Goal: Find specific page/section: Find specific page/section

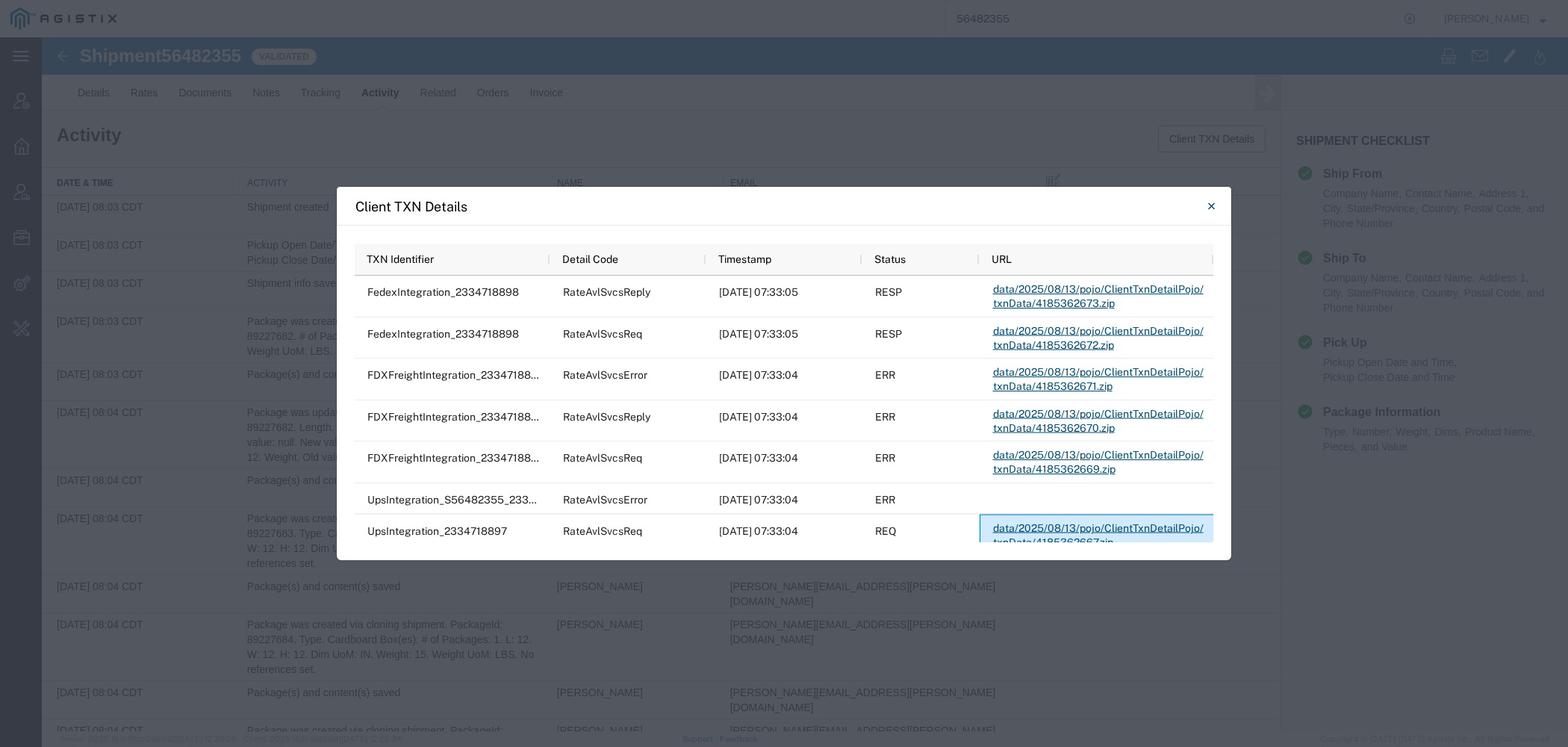
scroll to position [19, 0]
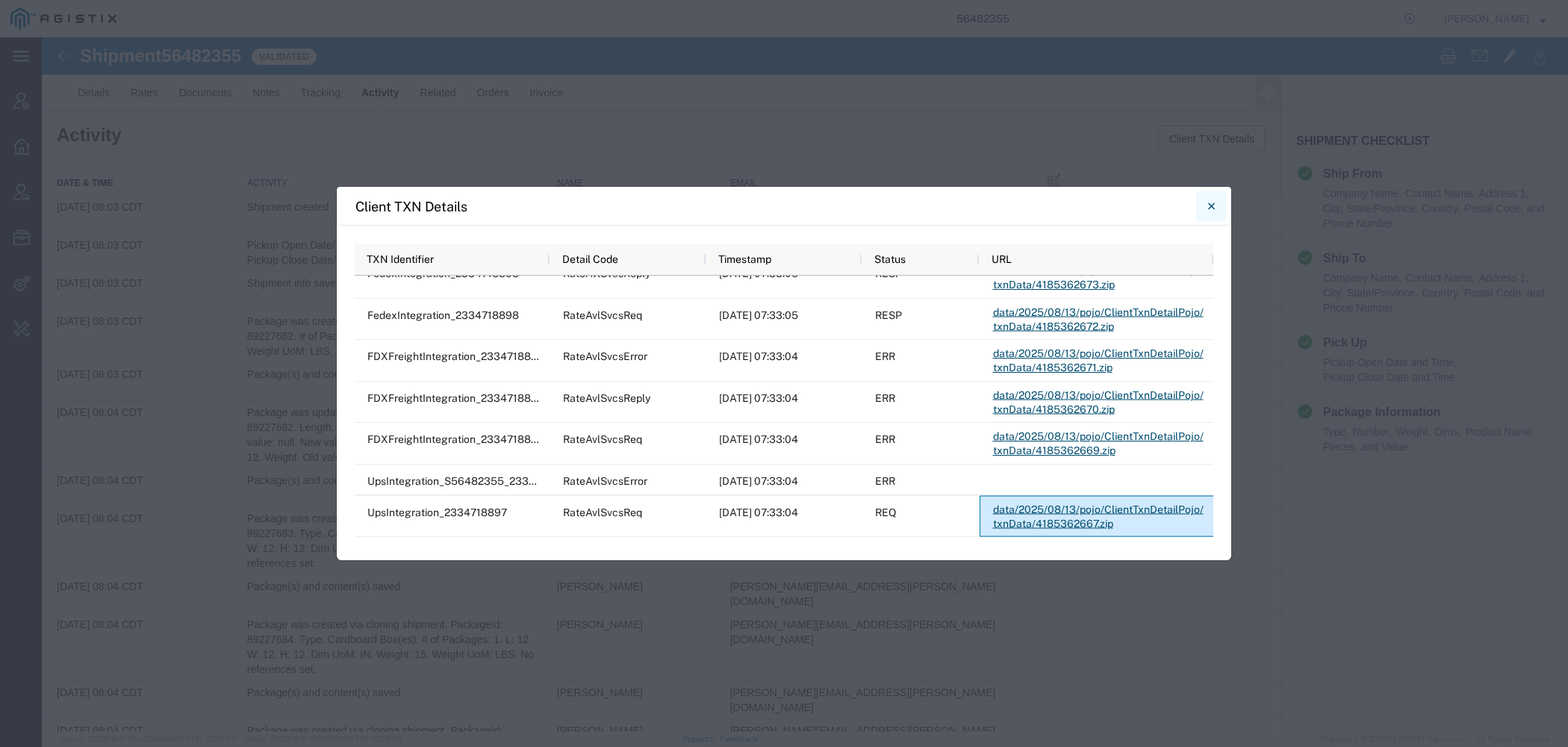
drag, startPoint x: 1205, startPoint y: 197, endPoint x: 1098, endPoint y: 15, distance: 211.1
click at [1205, 197] on button "Close" at bounding box center [1211, 206] width 30 height 30
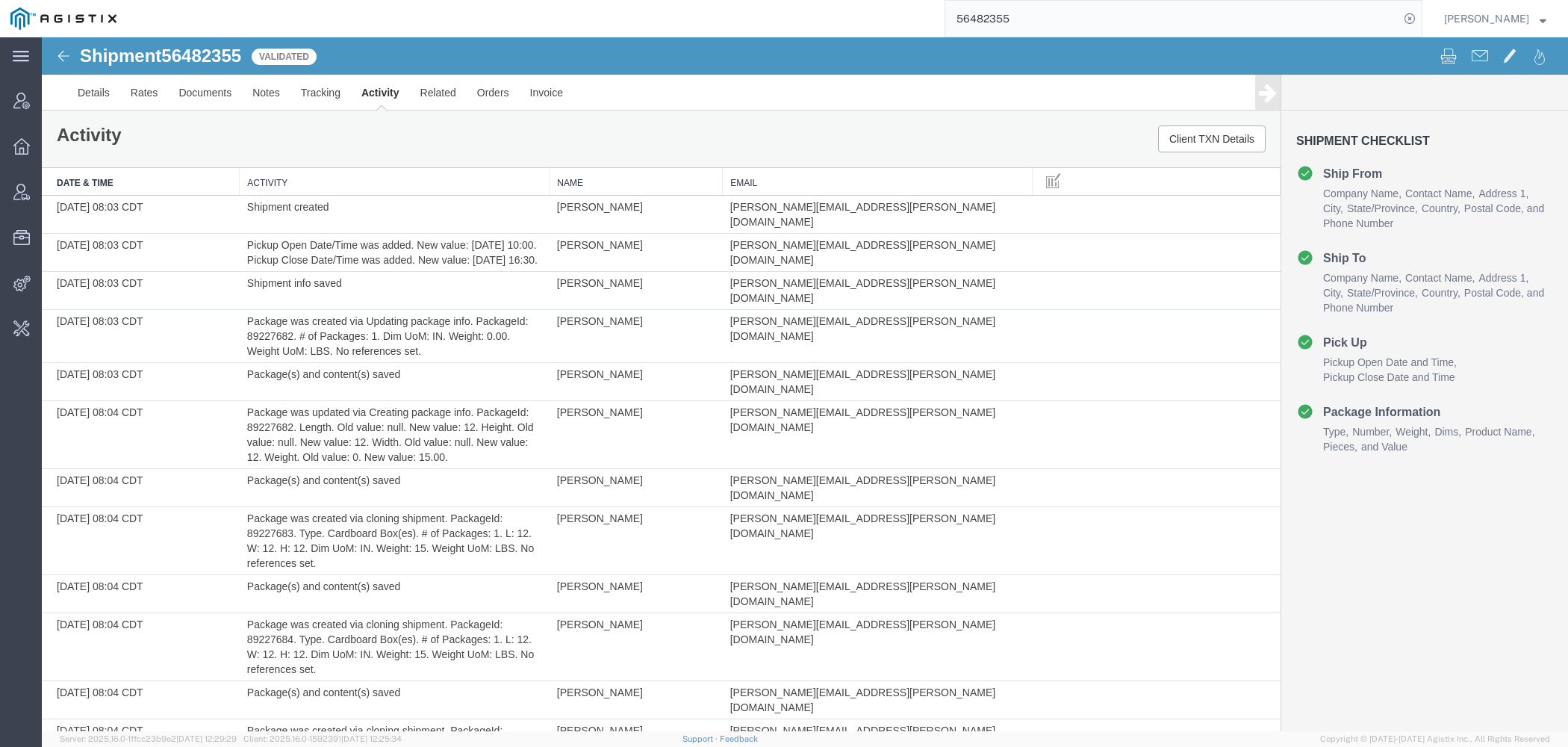
drag, startPoint x: 1031, startPoint y: 26, endPoint x: 793, endPoint y: -23, distance: 243.0
click at [945, 1] on input "56482355" at bounding box center [1172, 18] width 454 height 36
paste input "3376"
type input "56483376"
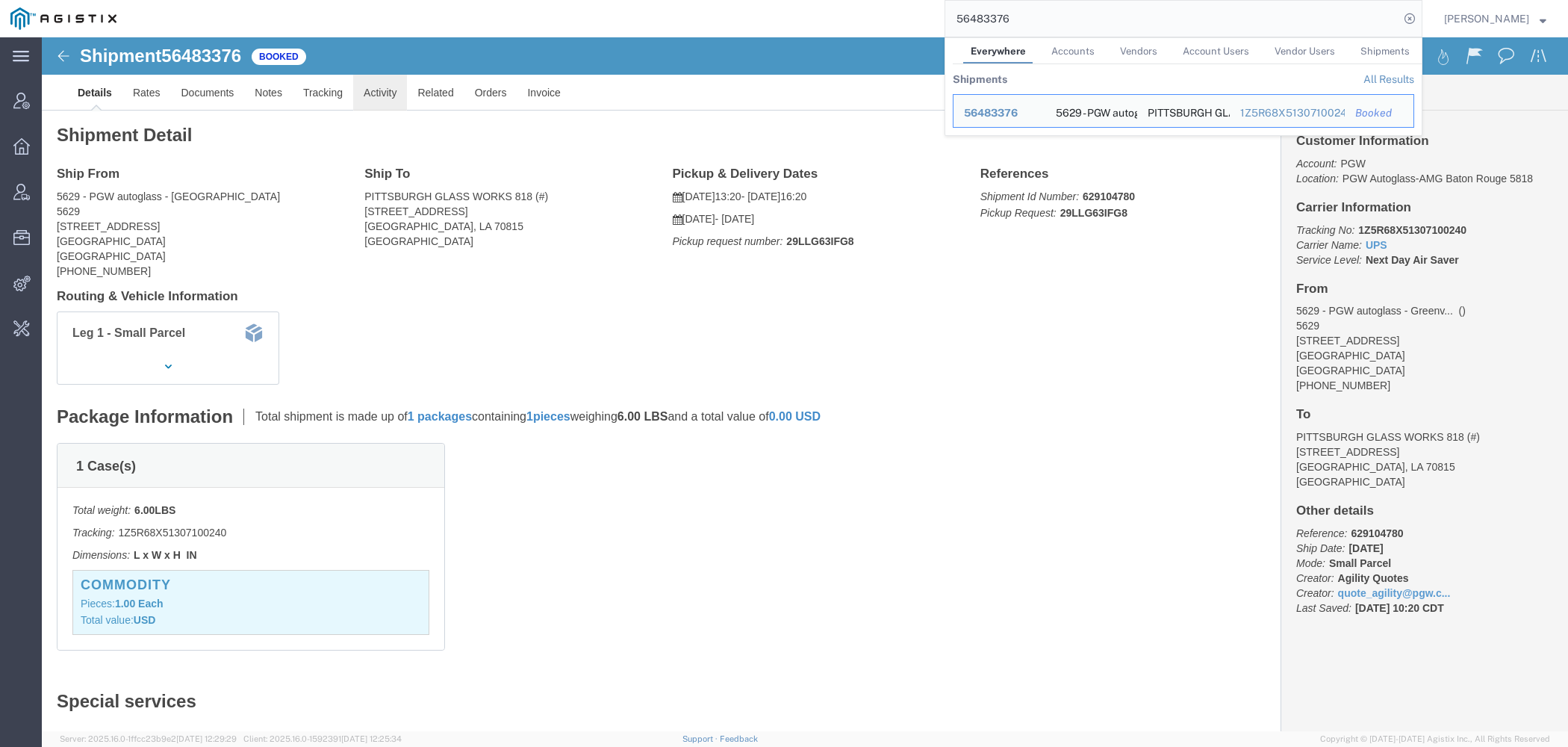
click link "Activity"
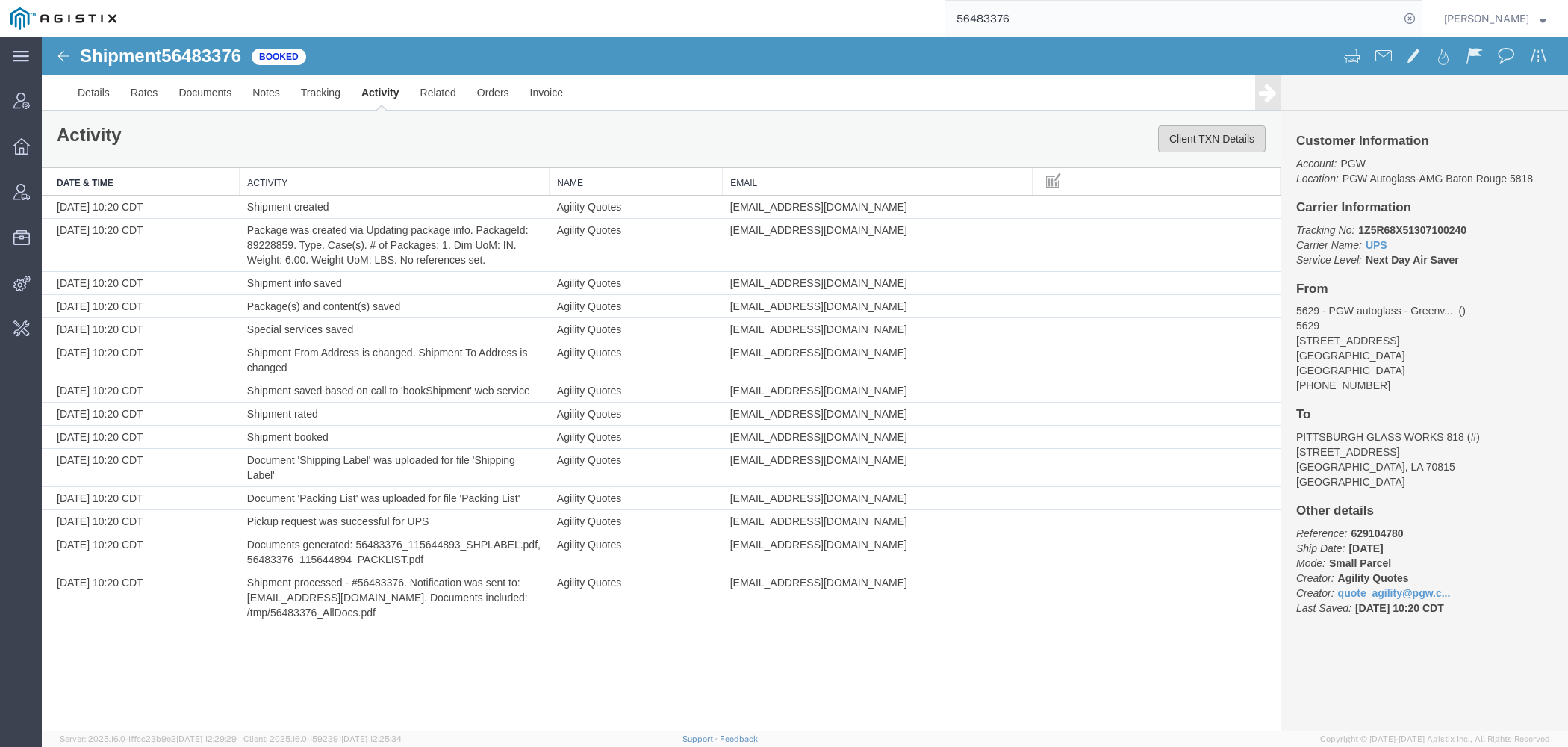
click at [1173, 144] on button "Client TXN Details" at bounding box center [1212, 139] width 107 height 27
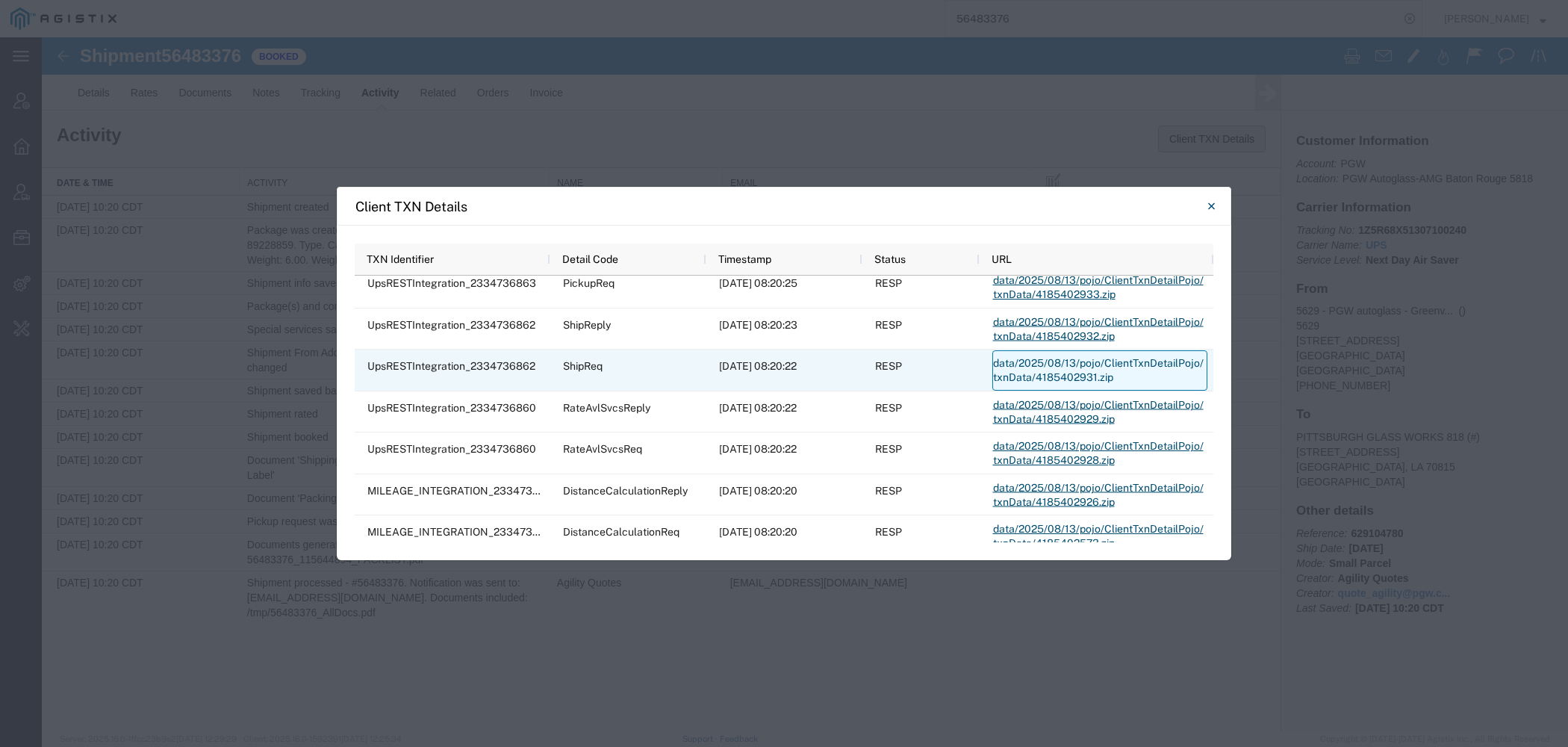
scroll to position [103, 0]
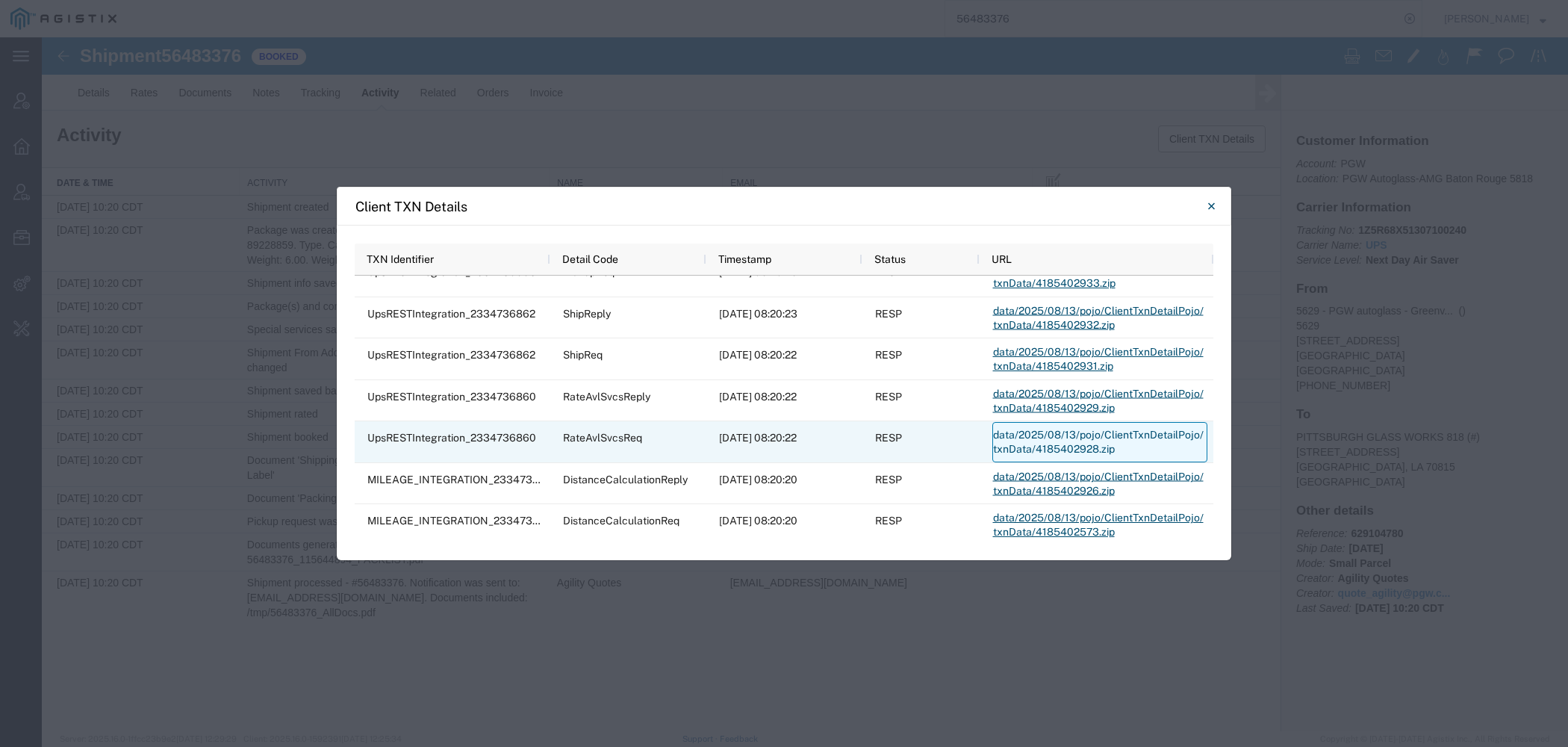
click at [1068, 429] on link "data/2025/08/13/pojo/ClientTxnDetailPojo/txnData/4185402928.zip" at bounding box center [1099, 442] width 215 height 40
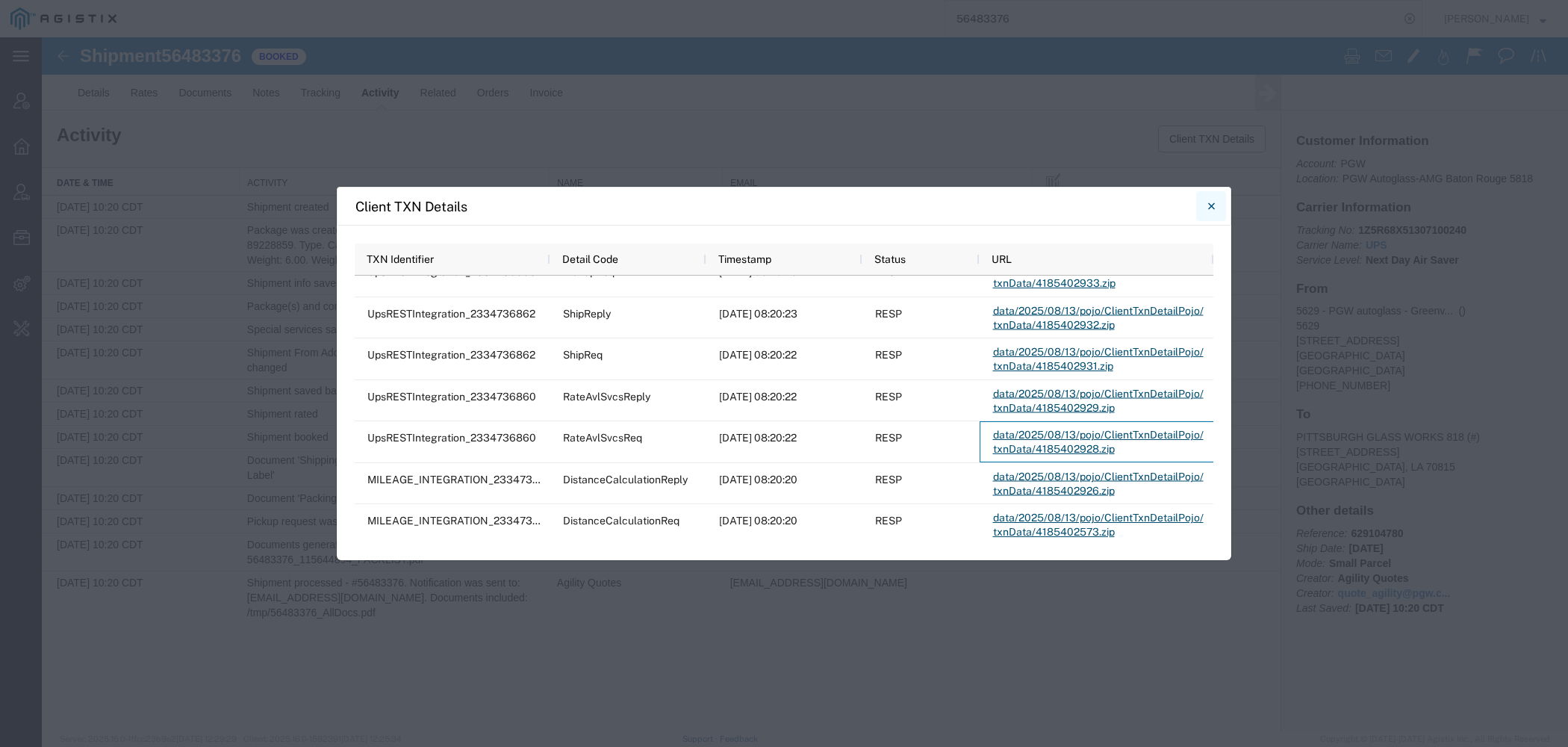
click at [1220, 212] on button "Close" at bounding box center [1211, 206] width 30 height 30
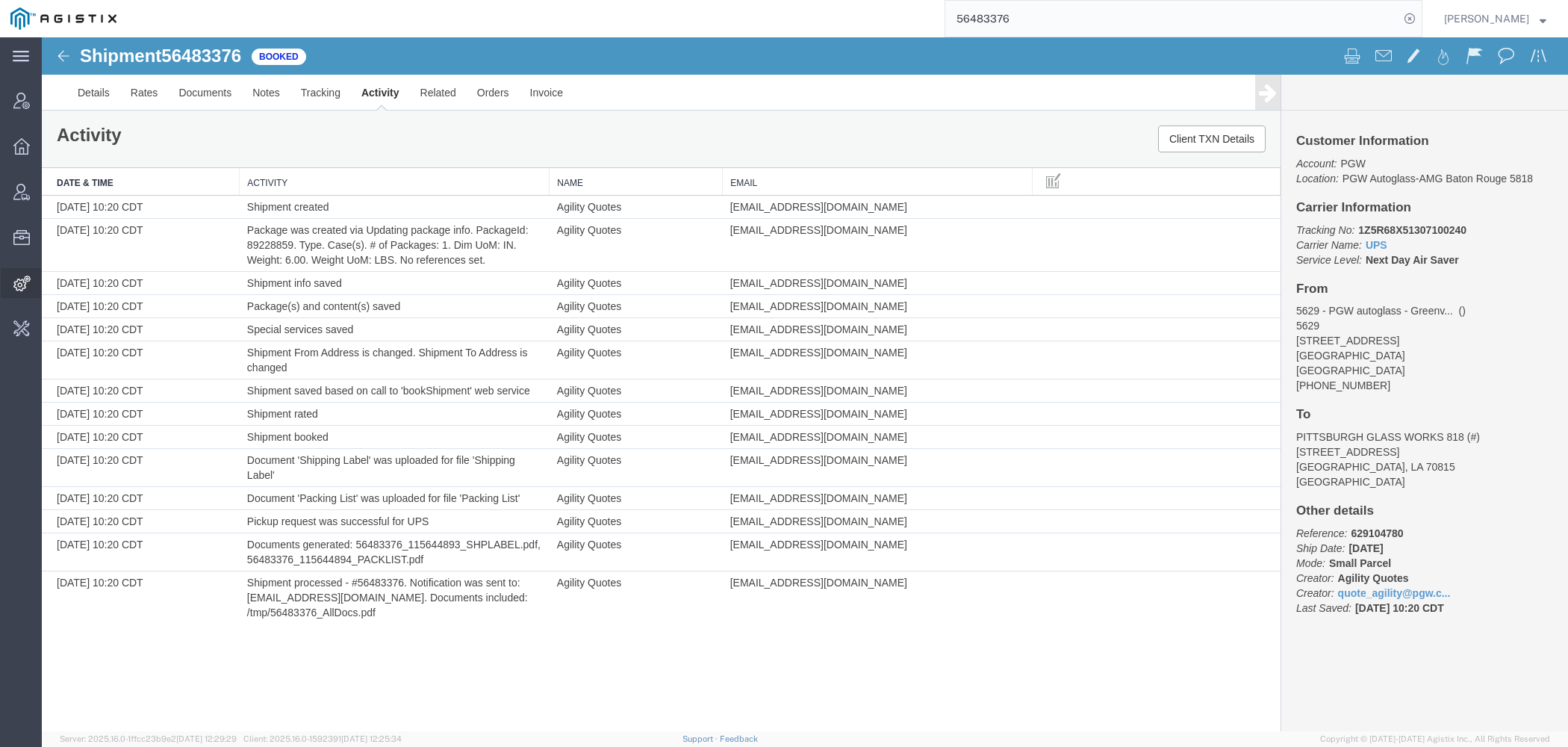
click at [17, 286] on icon at bounding box center [22, 284] width 17 height 16
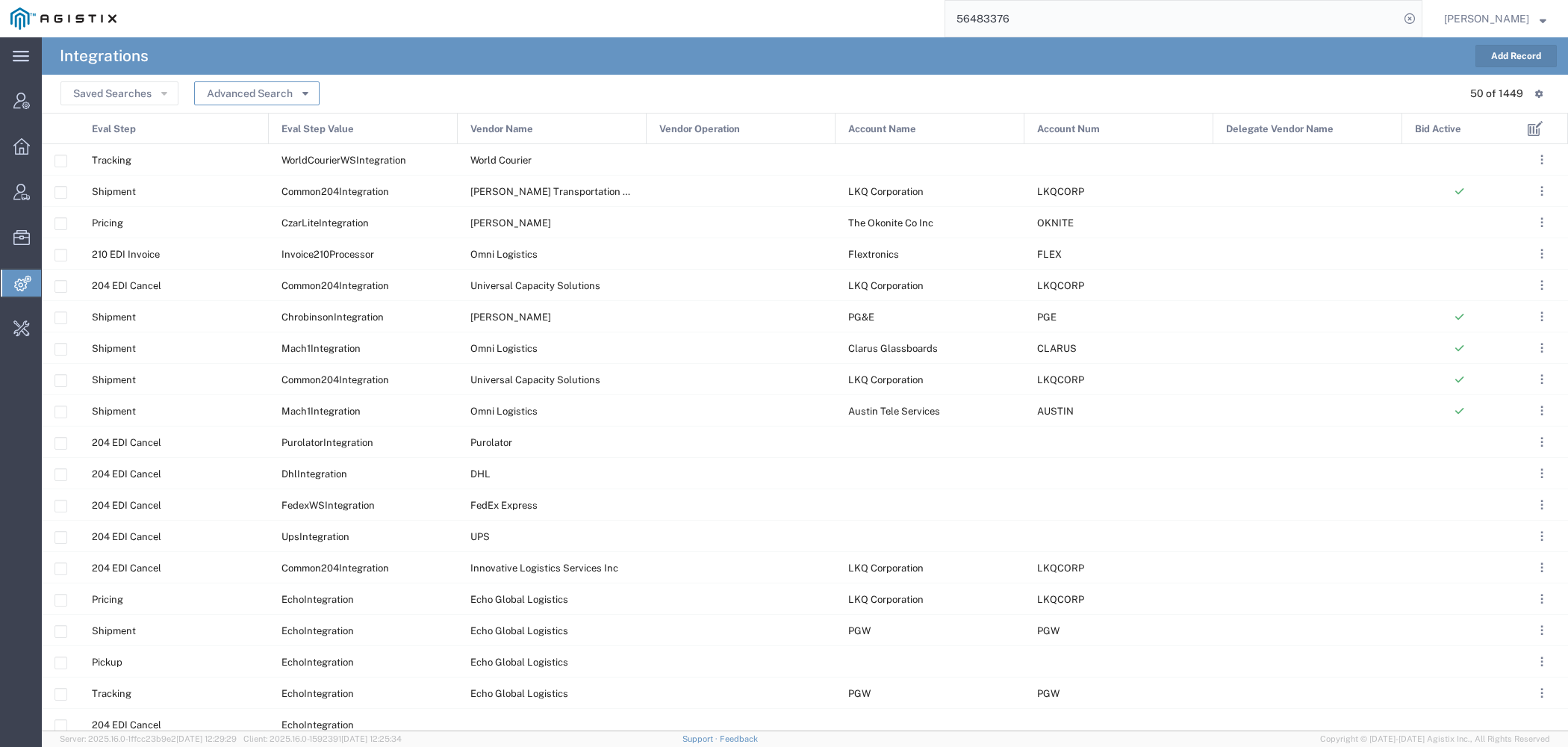
click at [306, 95] on icon "button" at bounding box center [305, 93] width 6 height 11
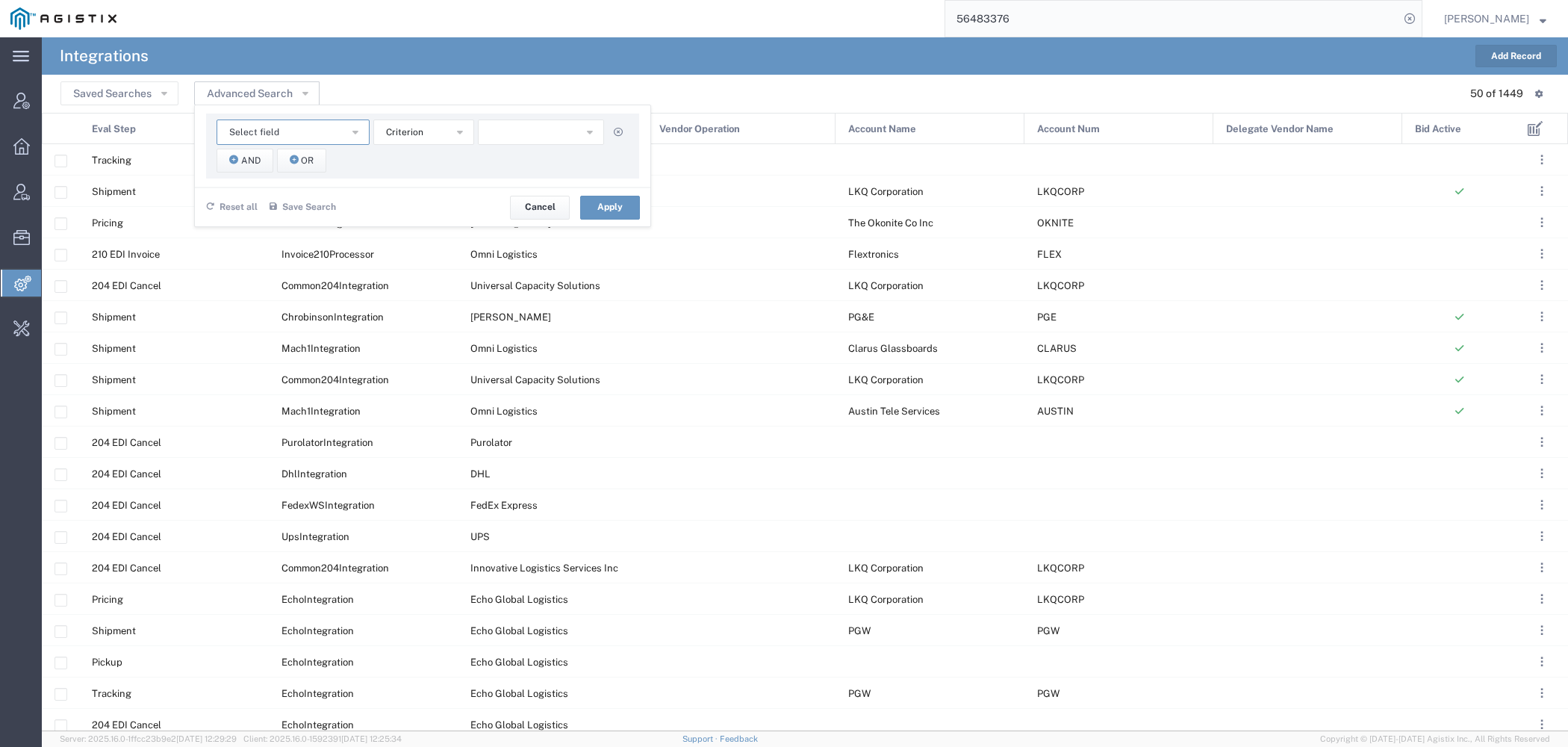
click at [329, 127] on button "Select field" at bounding box center [293, 132] width 153 height 26
click at [273, 262] on span "Vendor Name" at bounding box center [292, 265] width 150 height 20
click at [417, 137] on span "starts with" at bounding box center [409, 132] width 45 height 14
click at [417, 148] on agx-dropdown-content "contains does not contain equal is blank is not blank not equal starts with" at bounding box center [422, 223] width 101 height 150
click at [428, 155] on span "contains" at bounding box center [422, 160] width 97 height 20
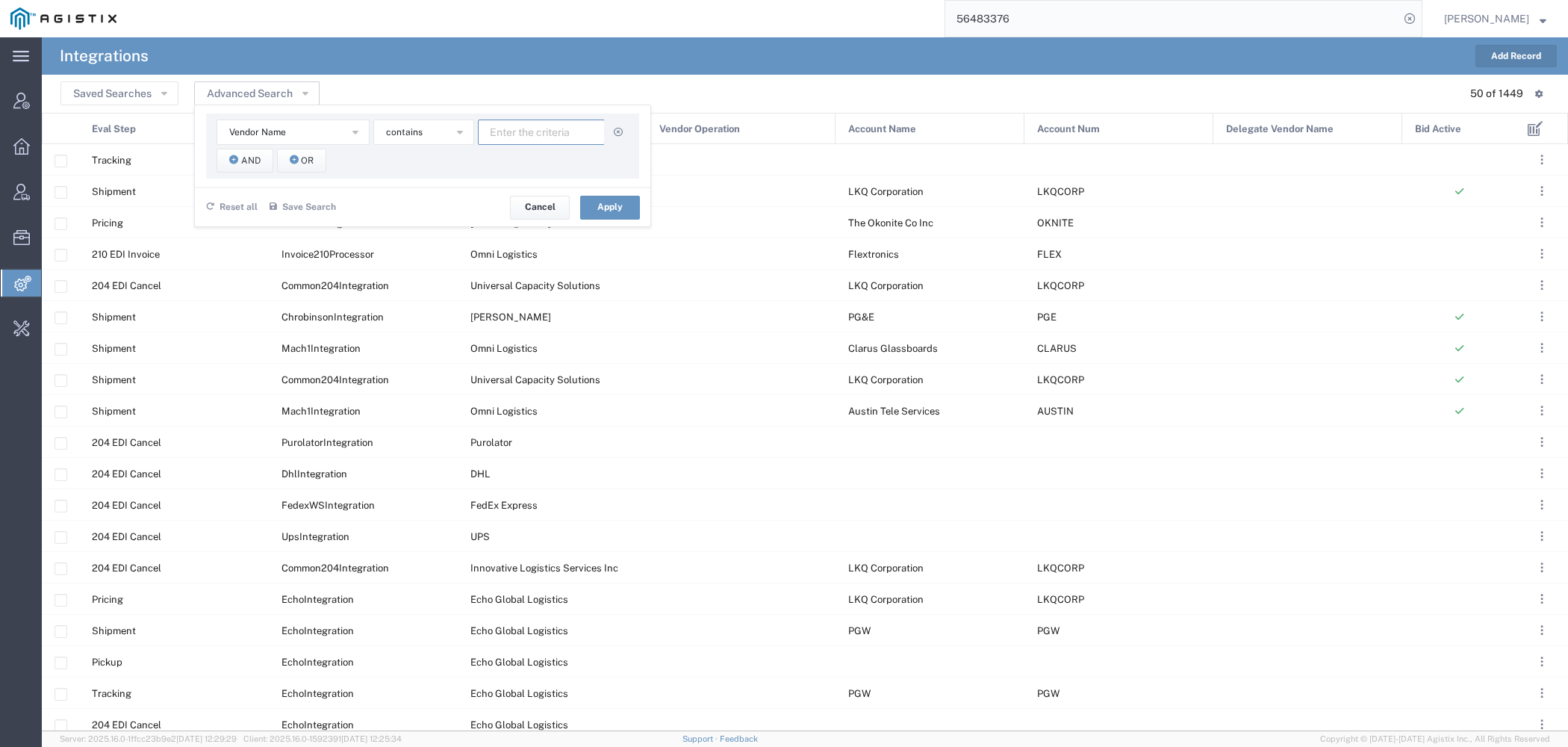
click at [507, 128] on input "text" at bounding box center [541, 132] width 127 height 26
type input "ups"
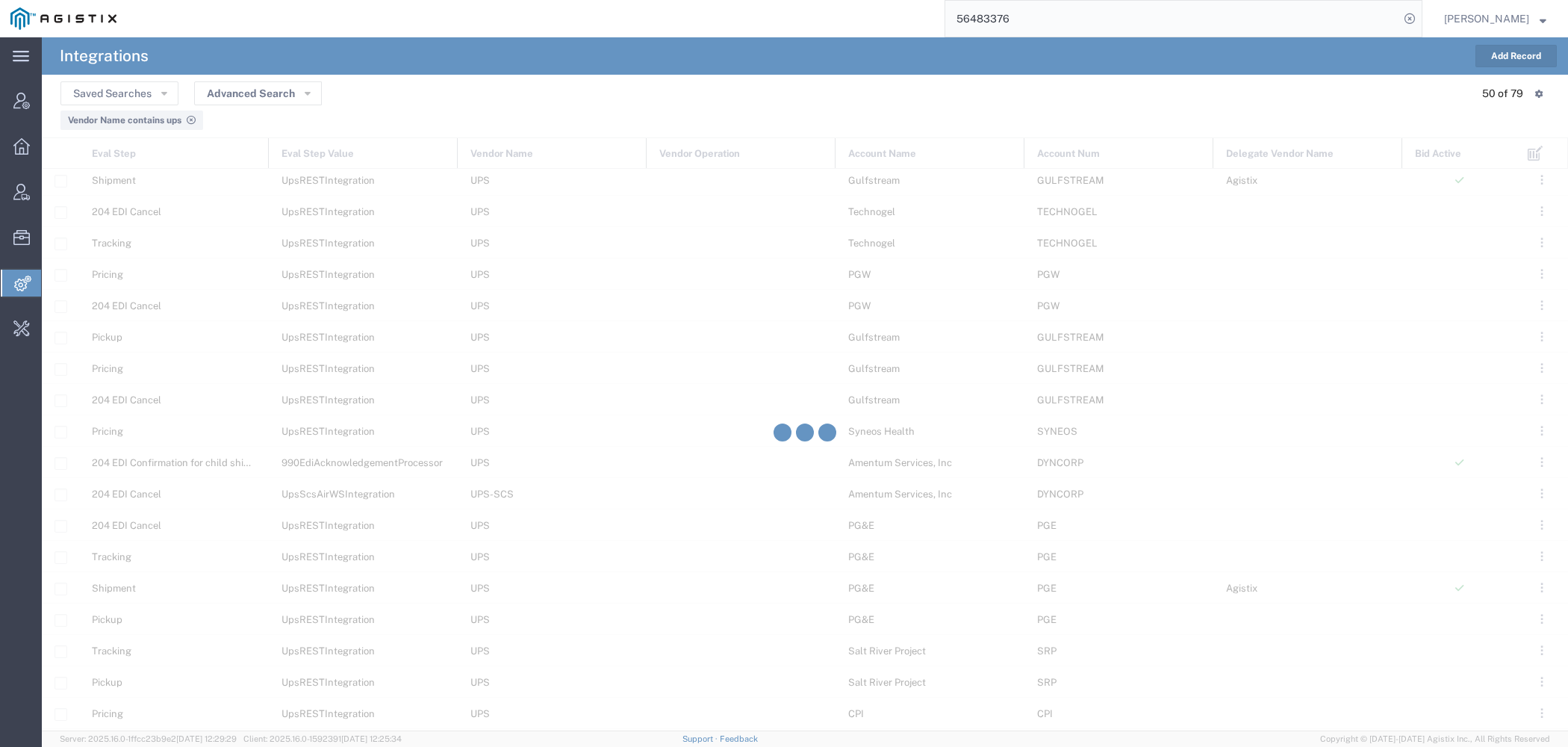
scroll to position [695, 0]
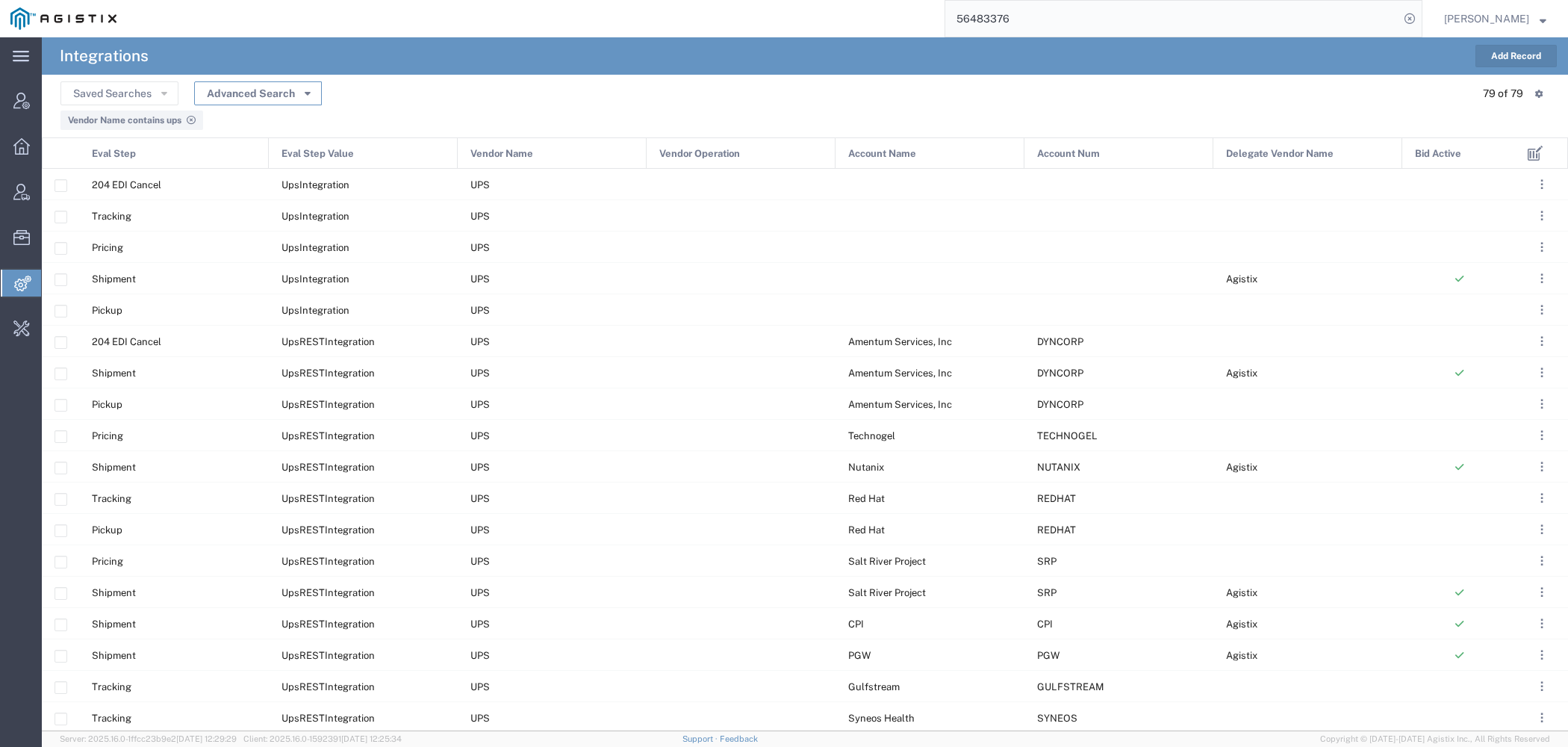
click at [308, 96] on icon "button" at bounding box center [308, 93] width 6 height 11
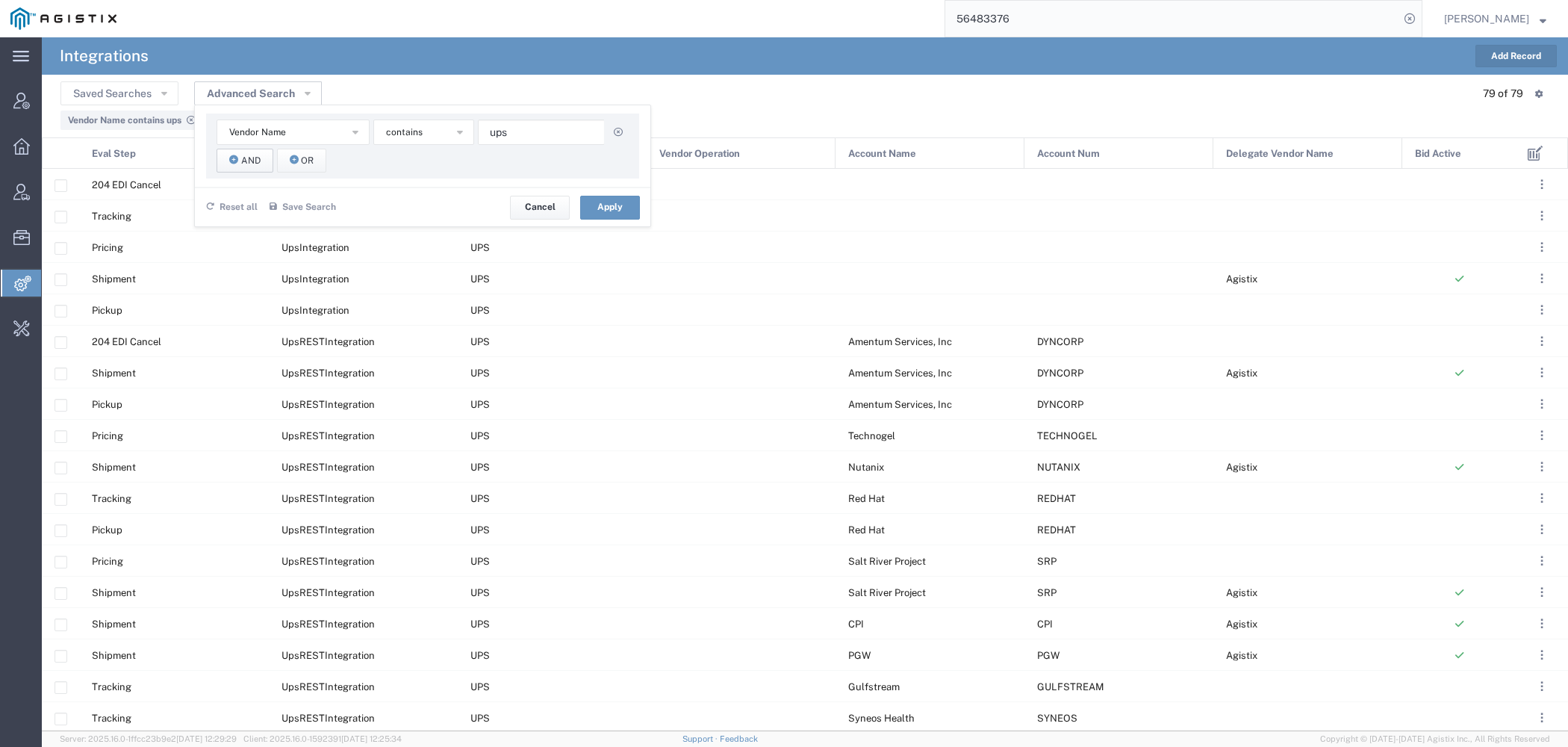
click at [258, 160] on span "And" at bounding box center [251, 161] width 20 height 14
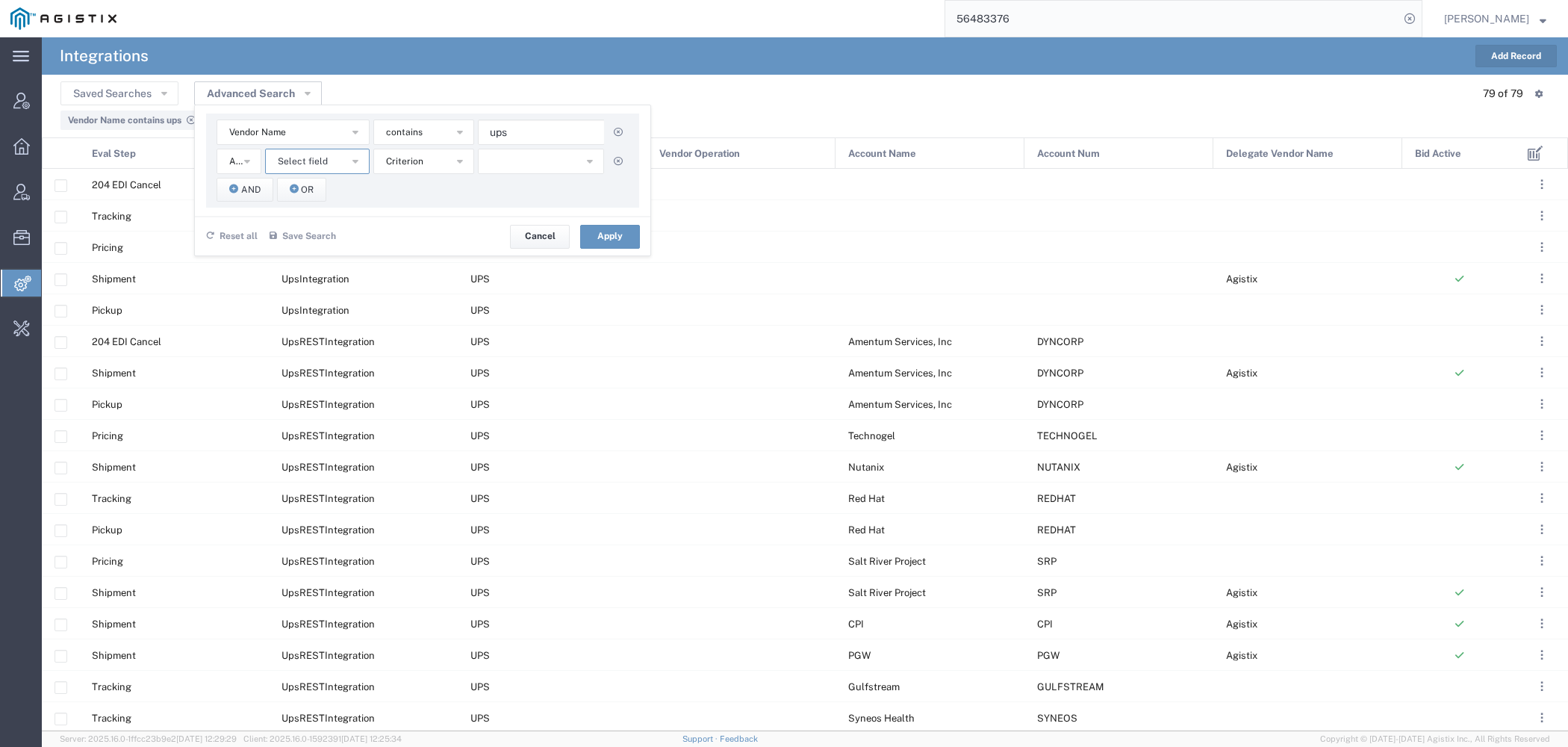
click at [328, 161] on button "Select field" at bounding box center [317, 162] width 104 height 26
click at [339, 189] on span "Account Name" at bounding box center [317, 188] width 101 height 20
click at [436, 176] on div "Vendor Name Account Name Account Num Delegate Vendor Name [PERSON_NAME] Eval St…" at bounding box center [422, 160] width 433 height 95
click at [435, 171] on button "starts with" at bounding box center [423, 162] width 101 height 26
click at [427, 188] on span "contains" at bounding box center [422, 188] width 97 height 20
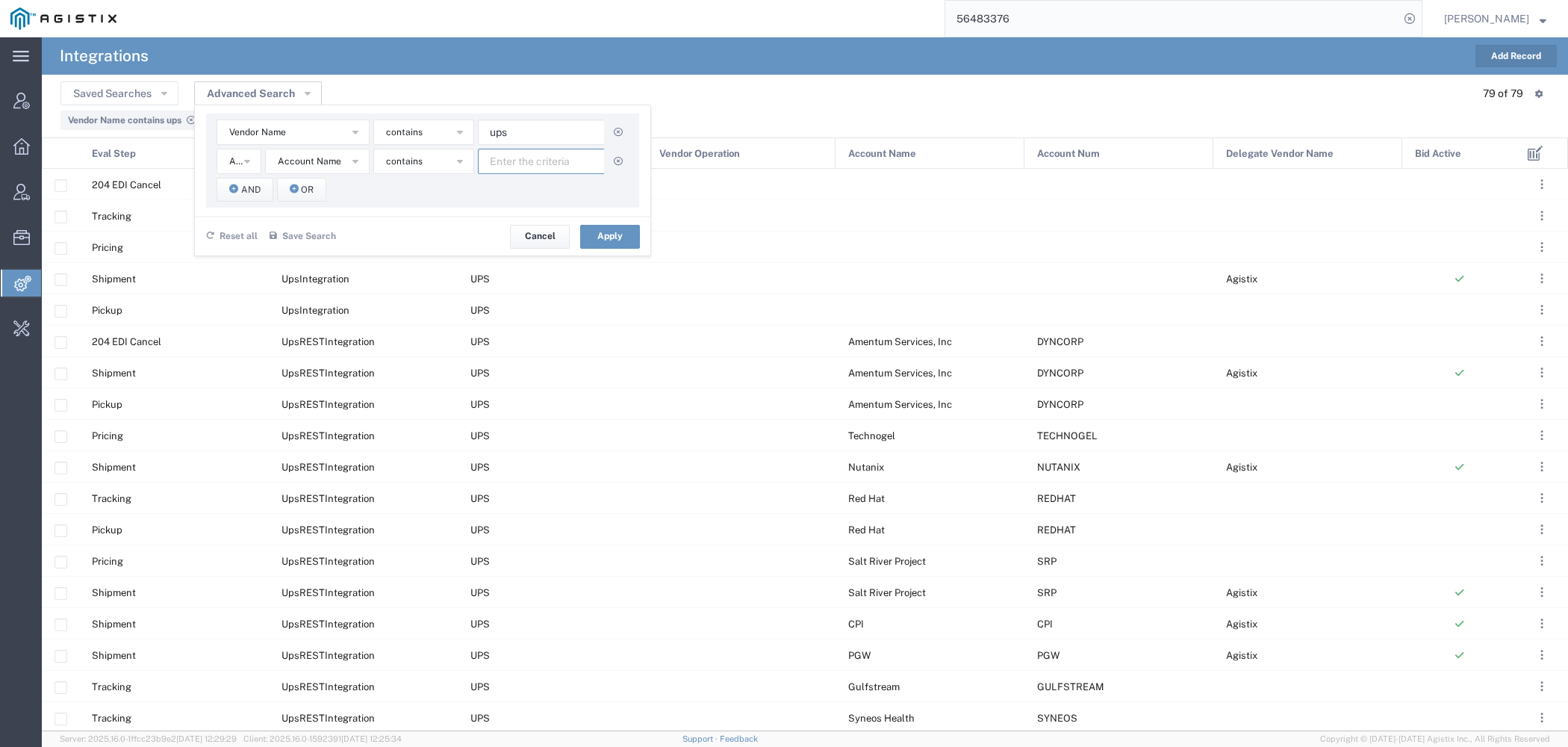
click at [521, 171] on input "text" at bounding box center [541, 162] width 127 height 26
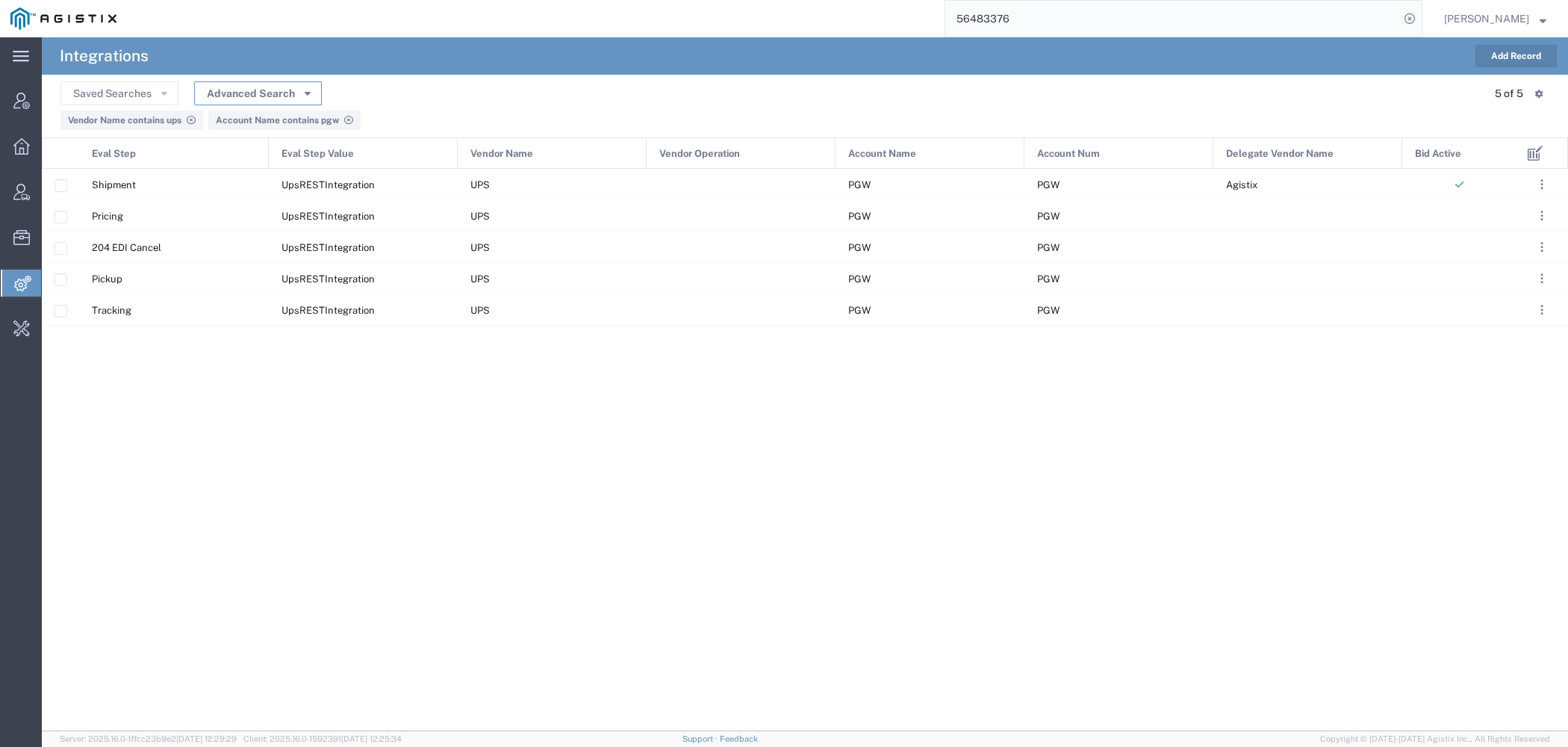
click at [280, 98] on button "Advanced Search" at bounding box center [258, 94] width 128 height 24
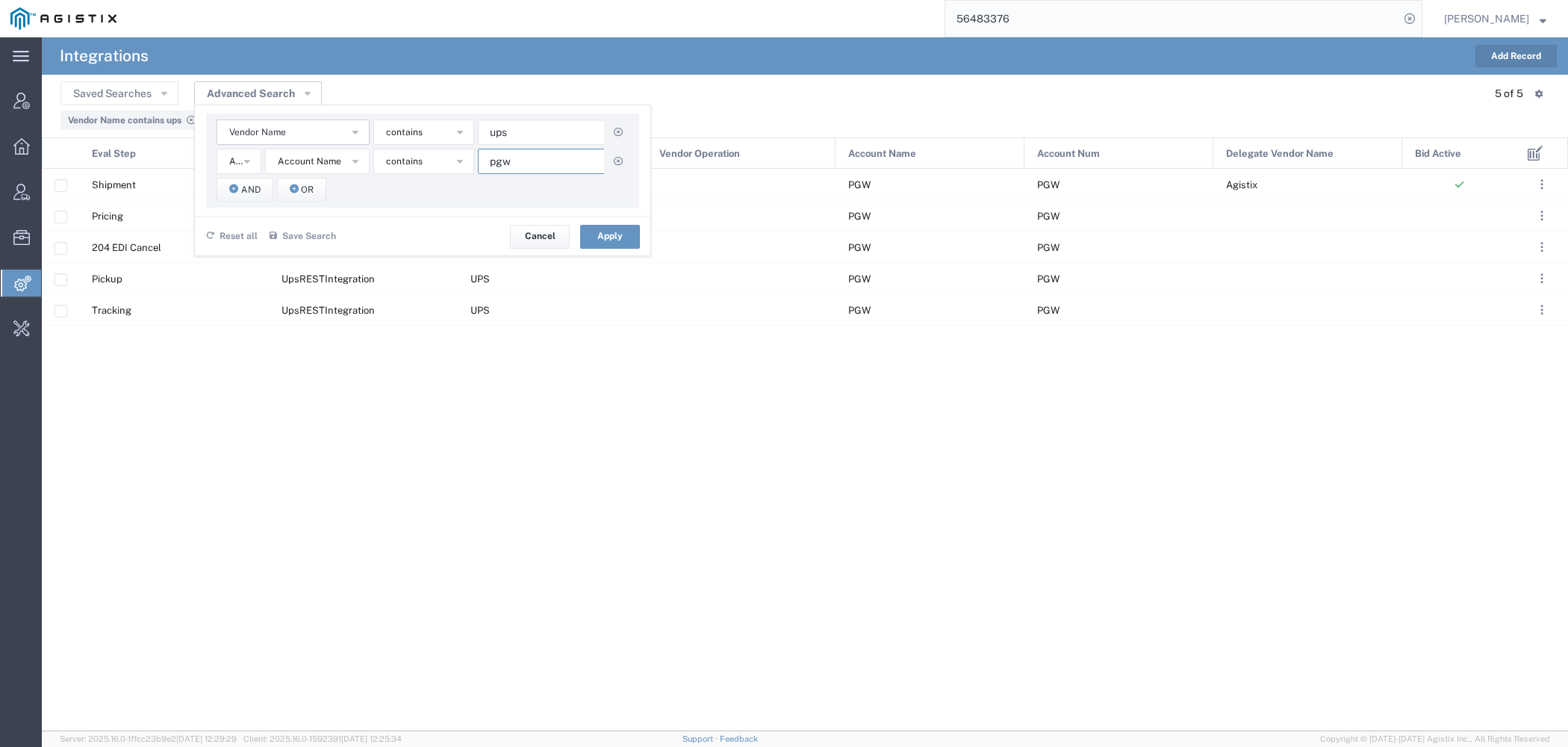
drag, startPoint x: 514, startPoint y: 167, endPoint x: 356, endPoint y: 139, distance: 160.5
click at [478, 163] on input "pgw" at bounding box center [541, 162] width 127 height 26
type input "ots"
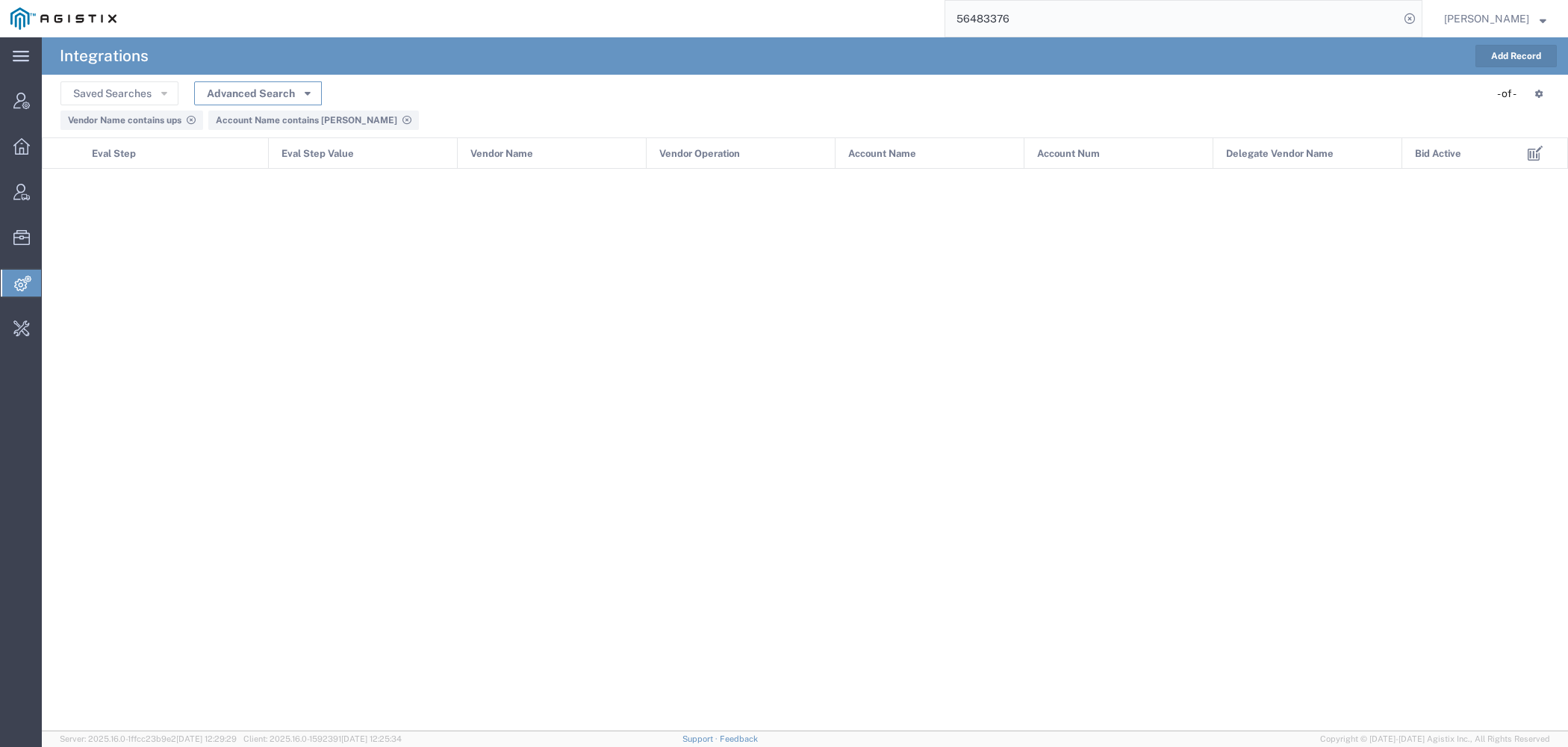
click at [299, 94] on button "Advanced Search" at bounding box center [258, 94] width 128 height 24
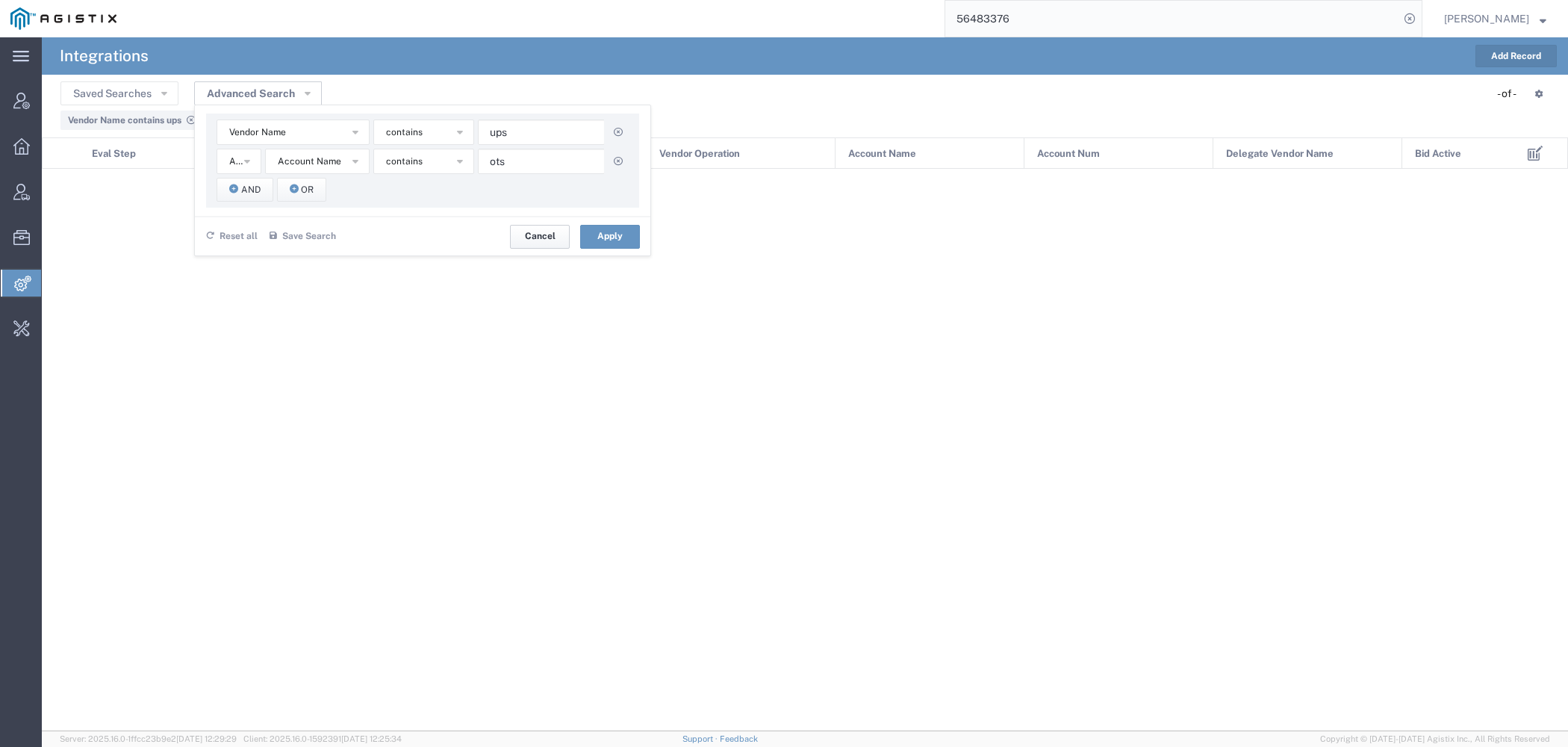
click at [554, 230] on button "Cancel" at bounding box center [540, 237] width 60 height 24
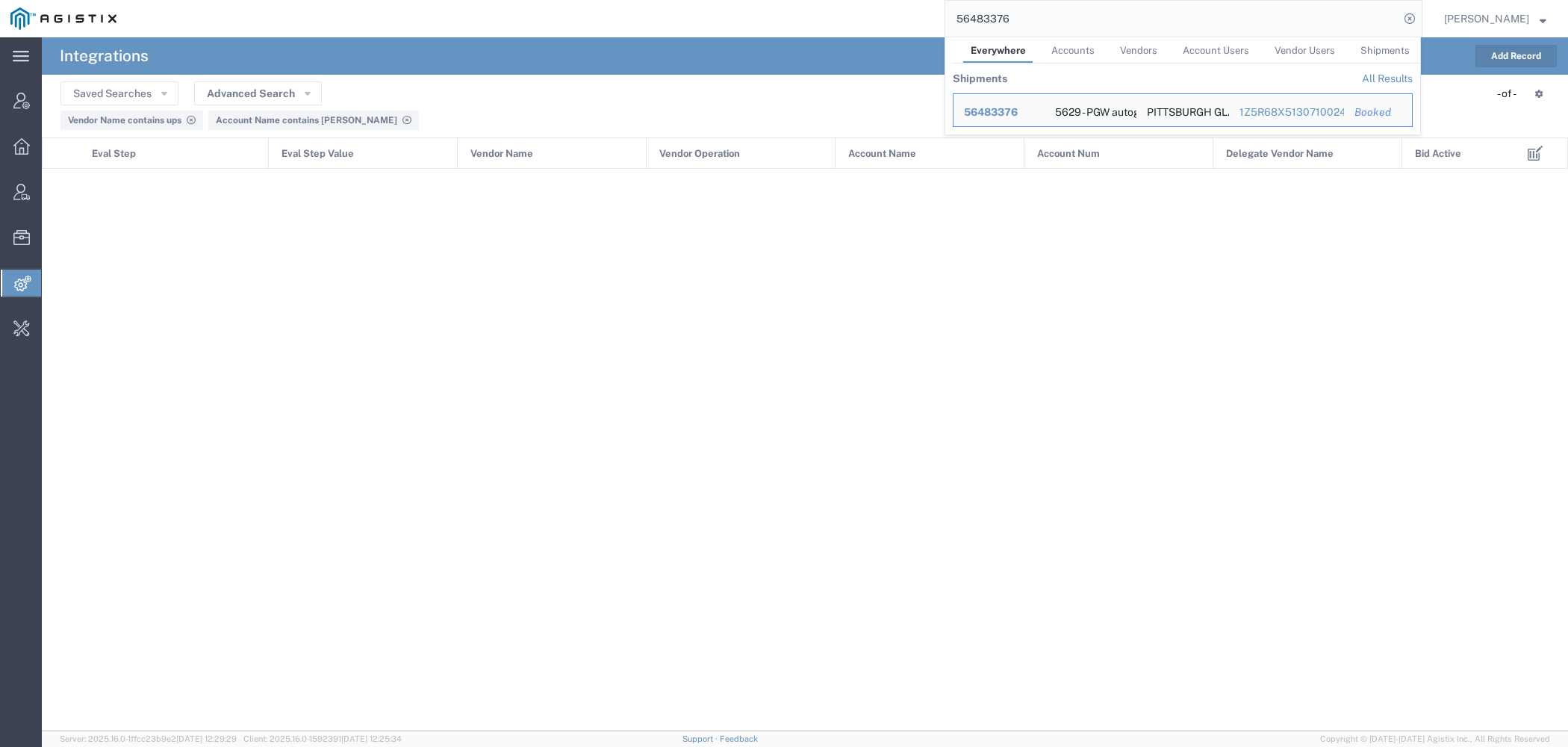
drag, startPoint x: 1004, startPoint y: 18, endPoint x: 640, endPoint y: -40, distance: 368.6
click at [945, 1] on input "56483376" at bounding box center [1172, 18] width 454 height 36
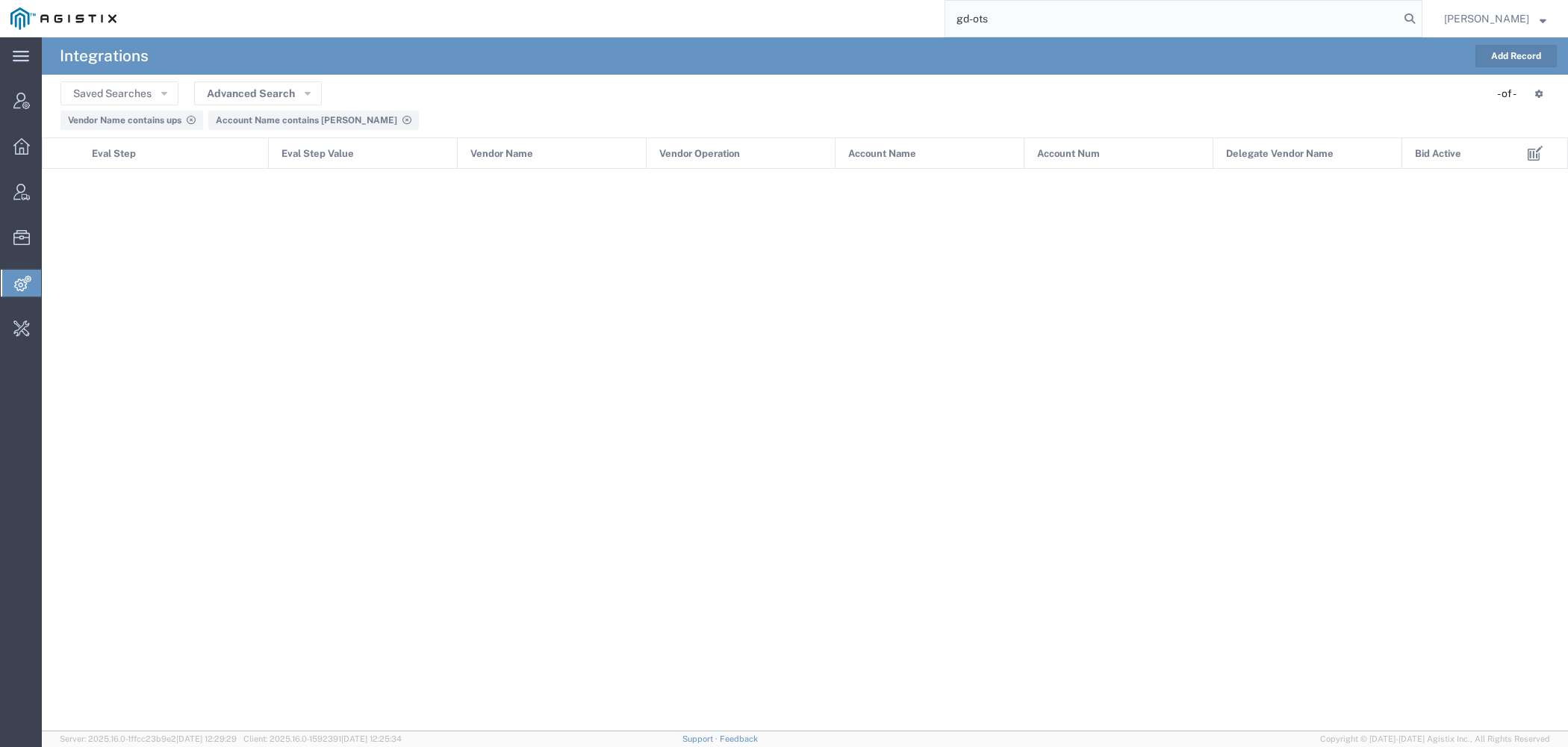
type input "gd-ots"
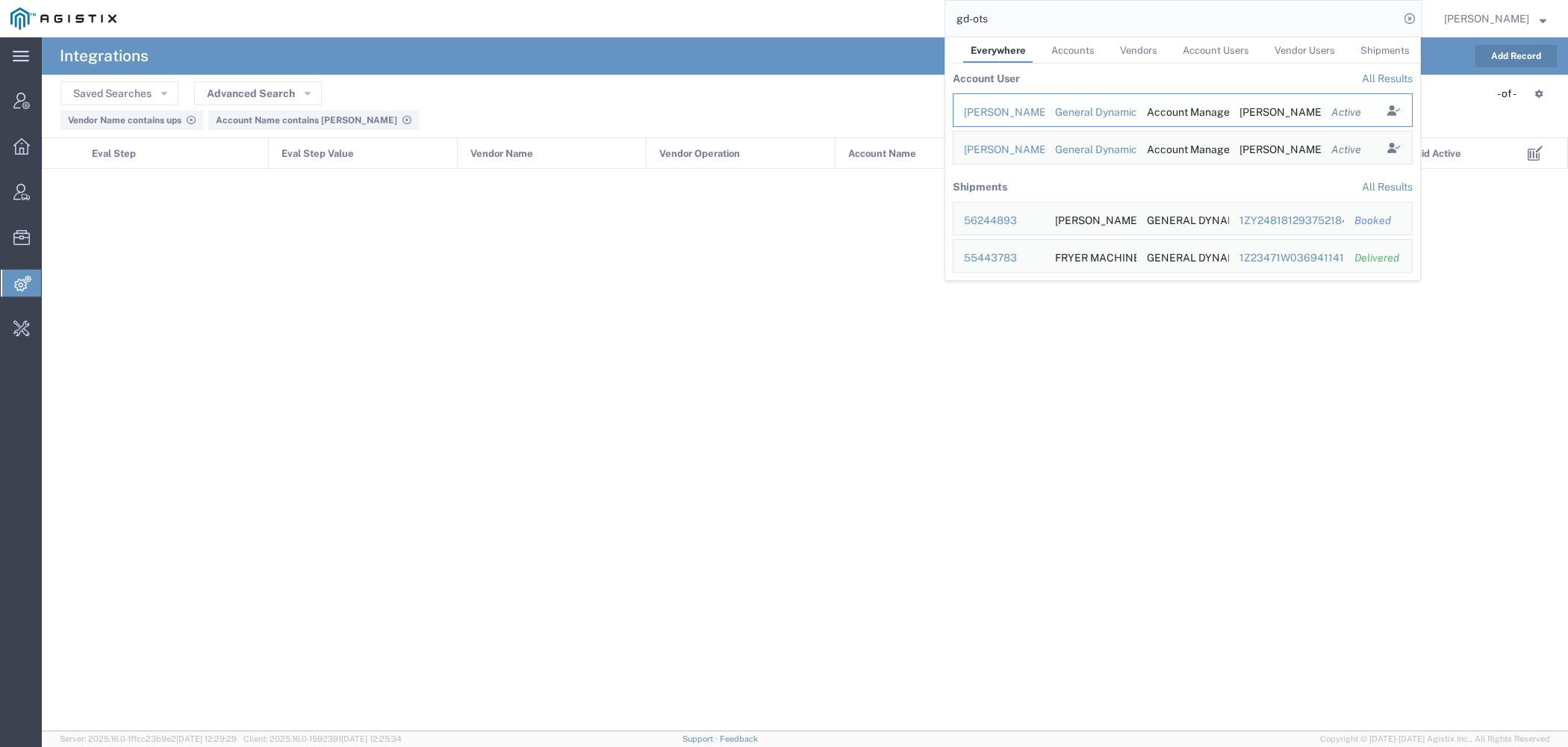
click at [989, 111] on div "[PERSON_NAME]" at bounding box center [999, 112] width 70 height 16
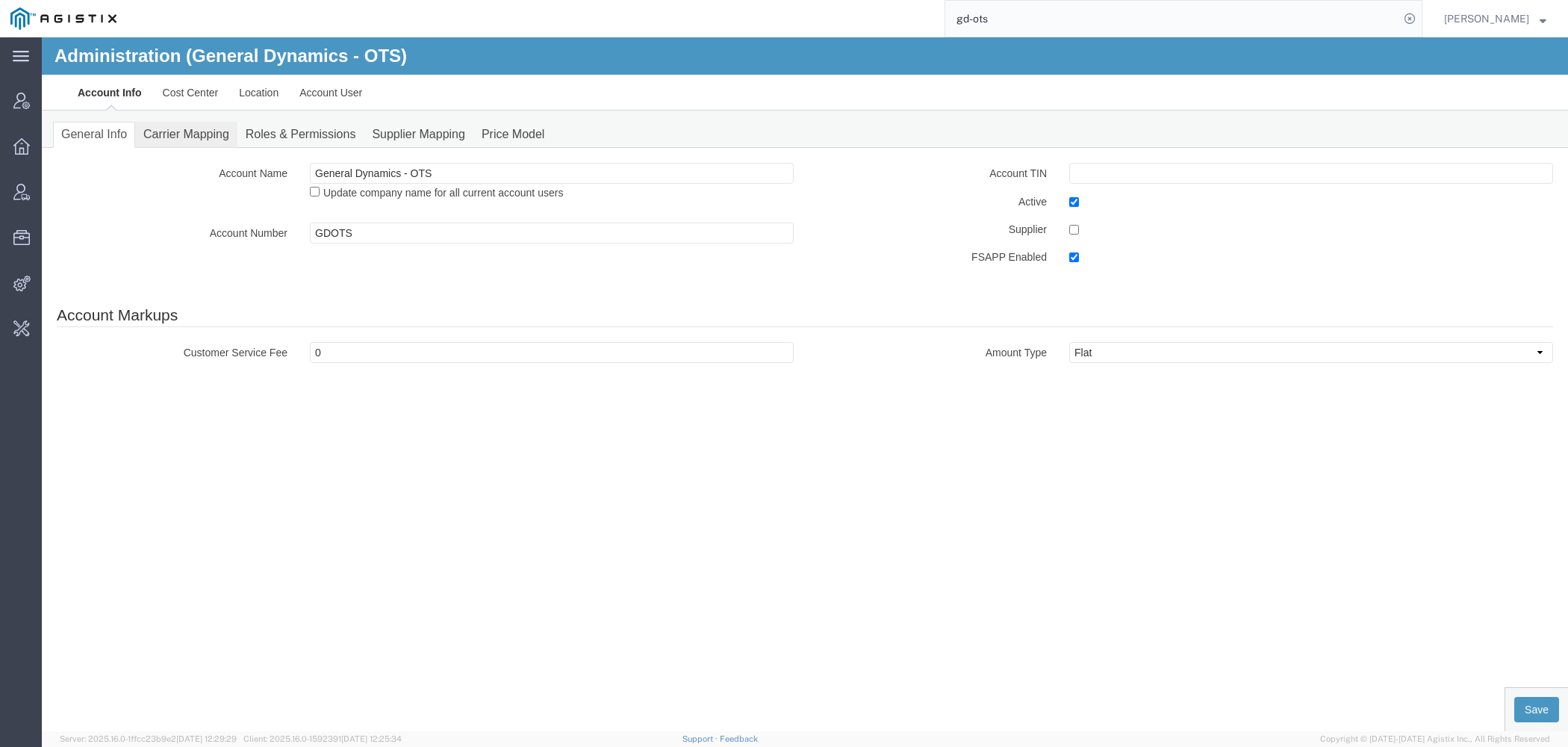
click at [161, 125] on link "Carrier Mapping" at bounding box center [186, 135] width 102 height 26
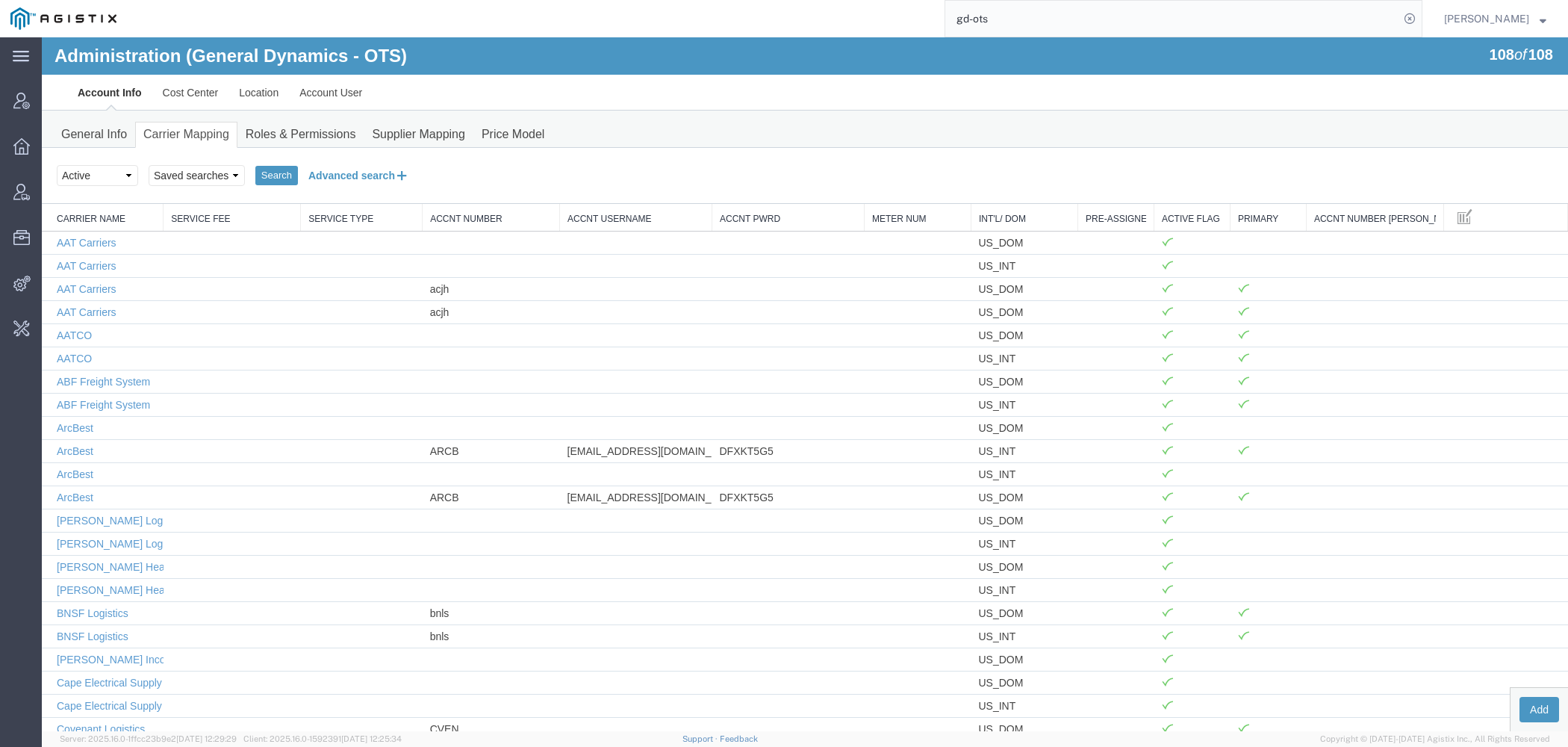
click at [355, 169] on button "Advanced search" at bounding box center [358, 175] width 122 height 26
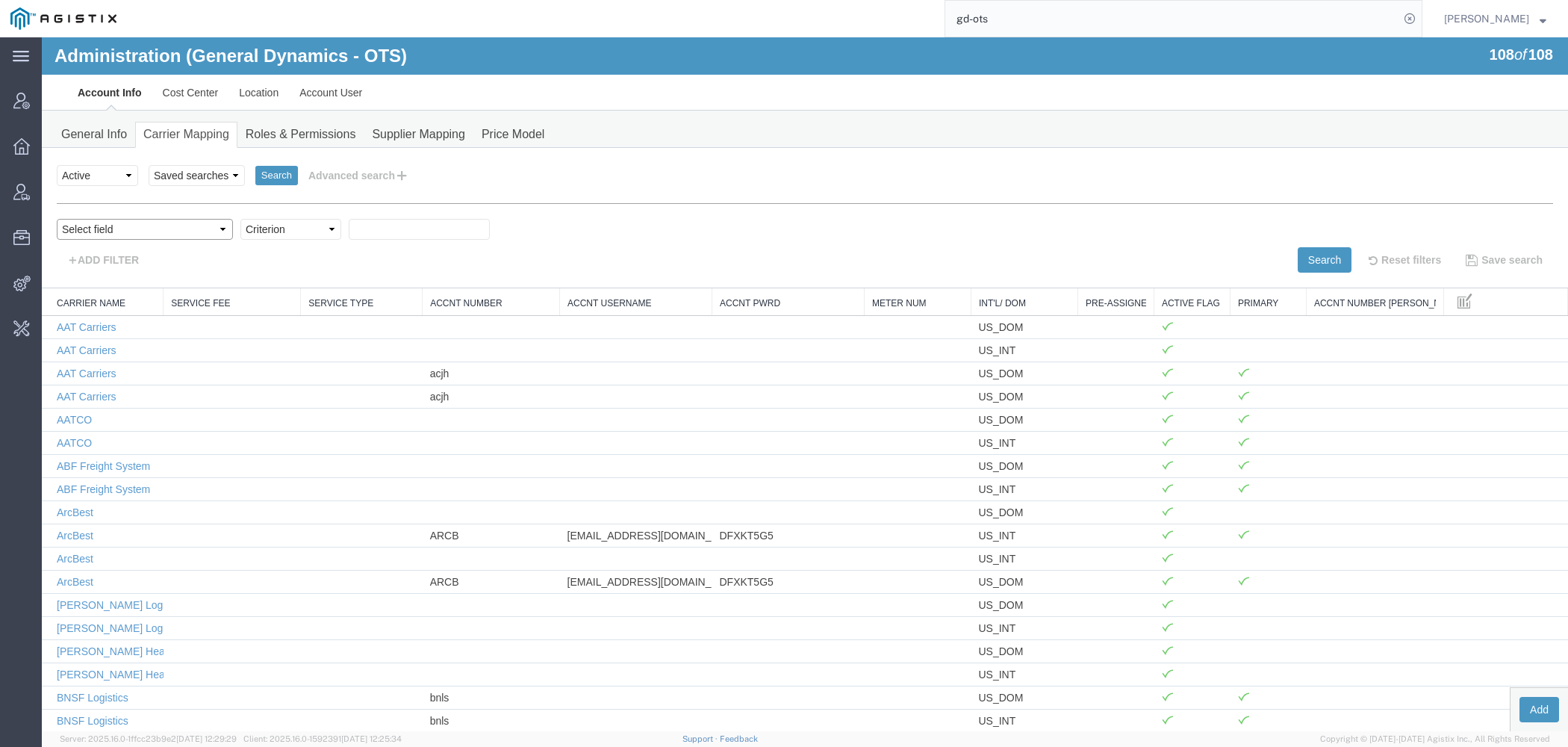
select select "acctNum"
click option "Accnt Number" at bounding box center [42, 37] width 0 height 0
select select "contains"
click option "contains" at bounding box center [42, 37] width 0 height 0
paste input "175396"
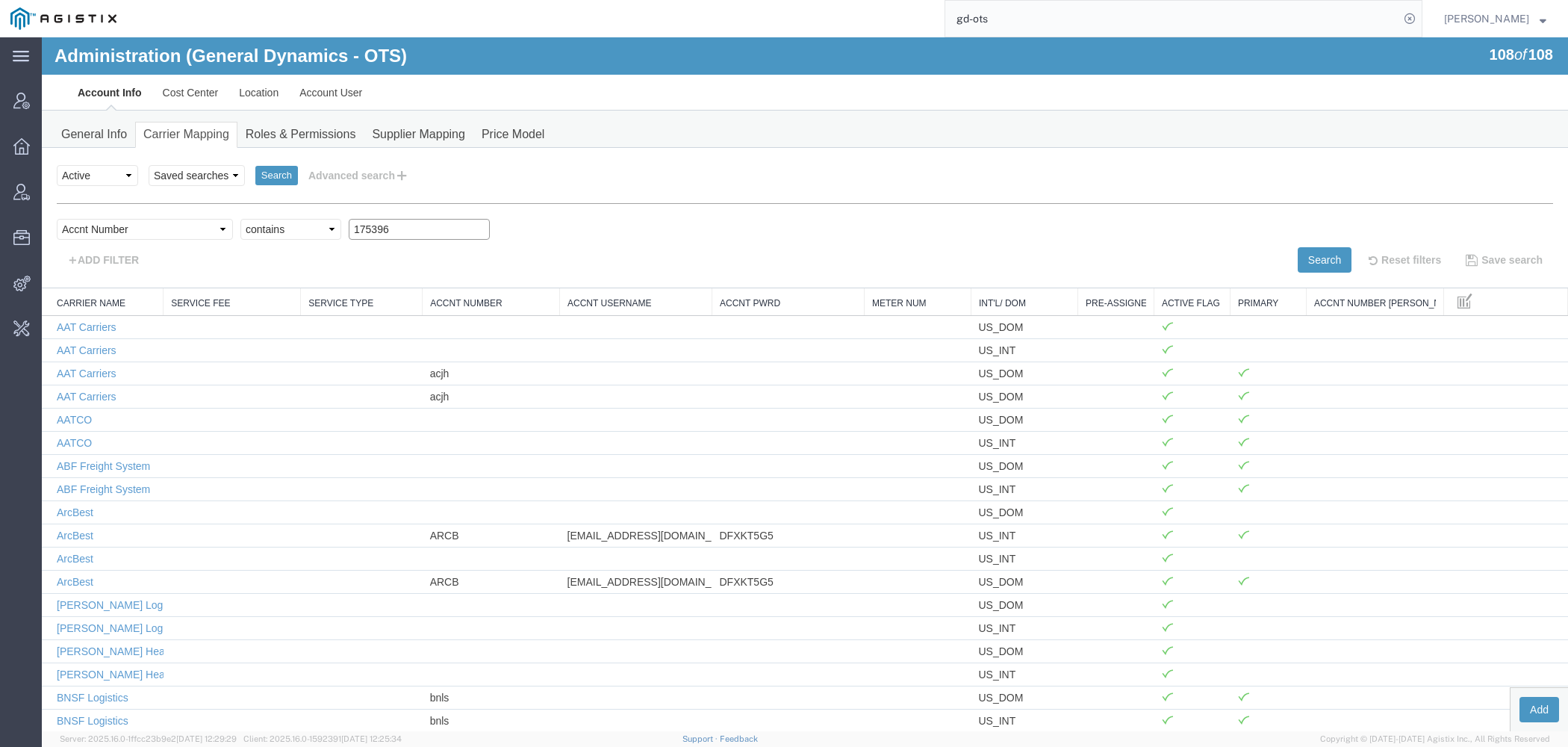
type input "175396"
click at [1321, 262] on button "Search" at bounding box center [1325, 260] width 54 height 26
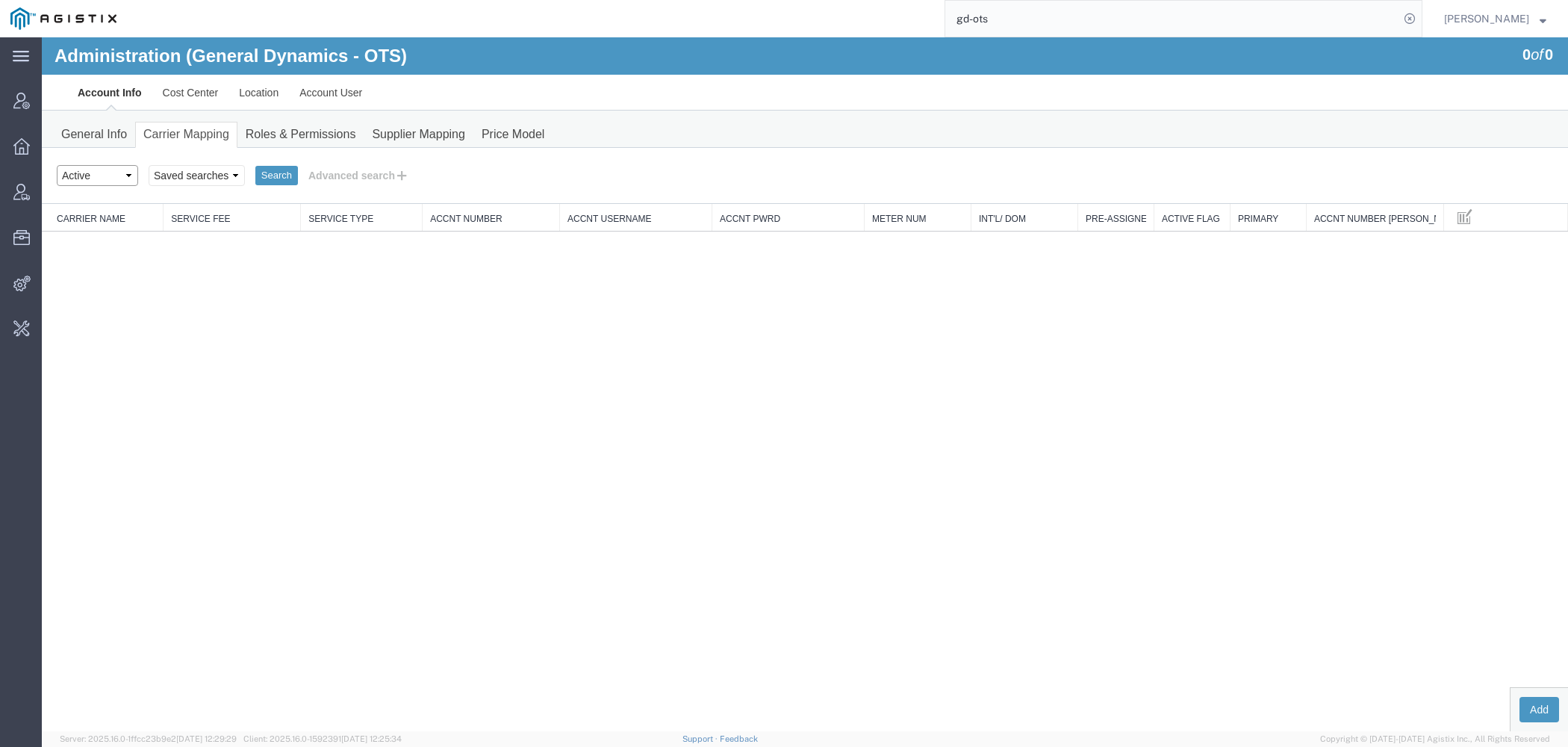
select select "ALL"
click option "All" at bounding box center [42, 37] width 0 height 0
click at [288, 174] on button "Search" at bounding box center [277, 175] width 42 height 20
click at [279, 175] on button "Search" at bounding box center [277, 175] width 42 height 20
click at [271, 94] on link "Location" at bounding box center [258, 92] width 60 height 36
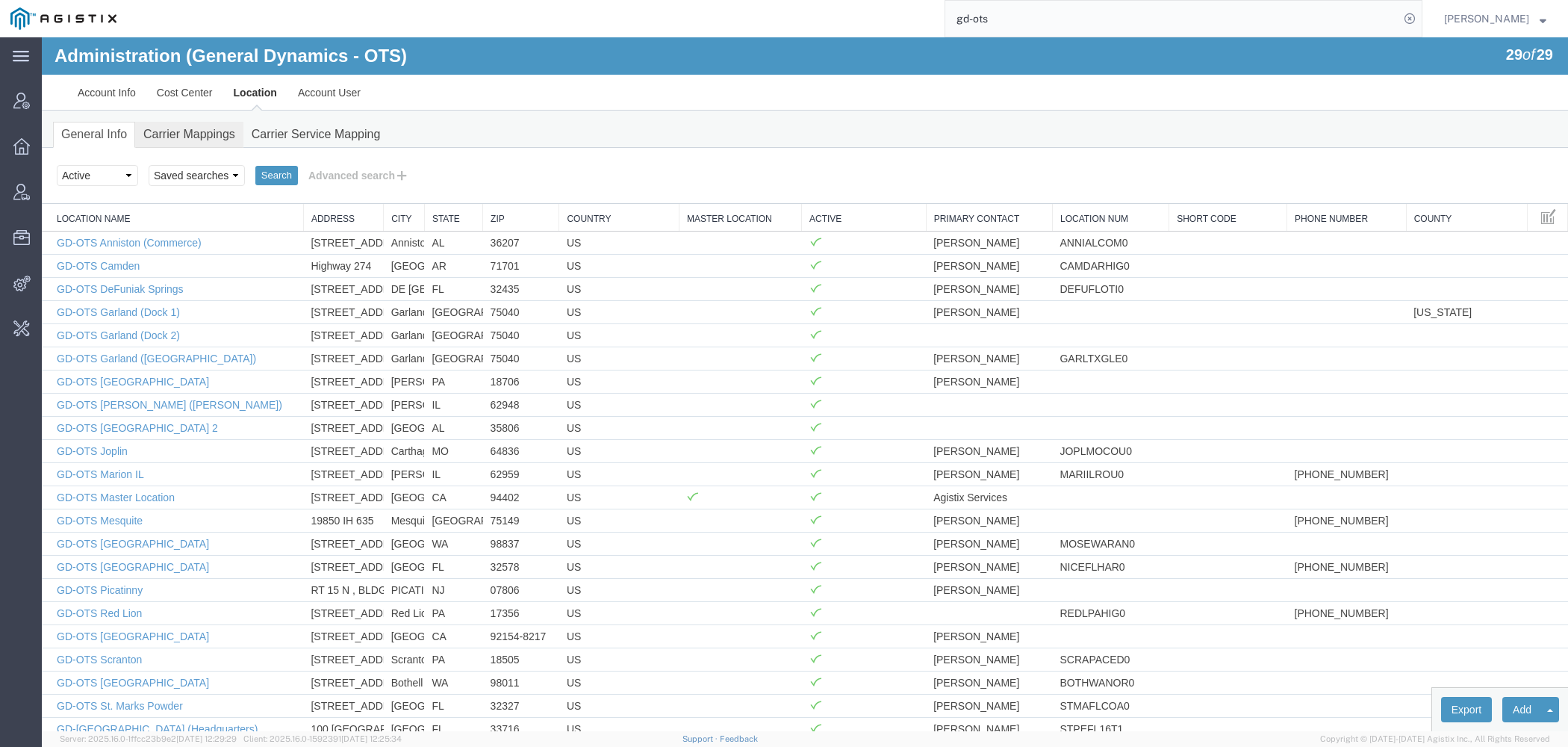
click at [187, 136] on link "Carrier Mappings" at bounding box center [189, 135] width 108 height 26
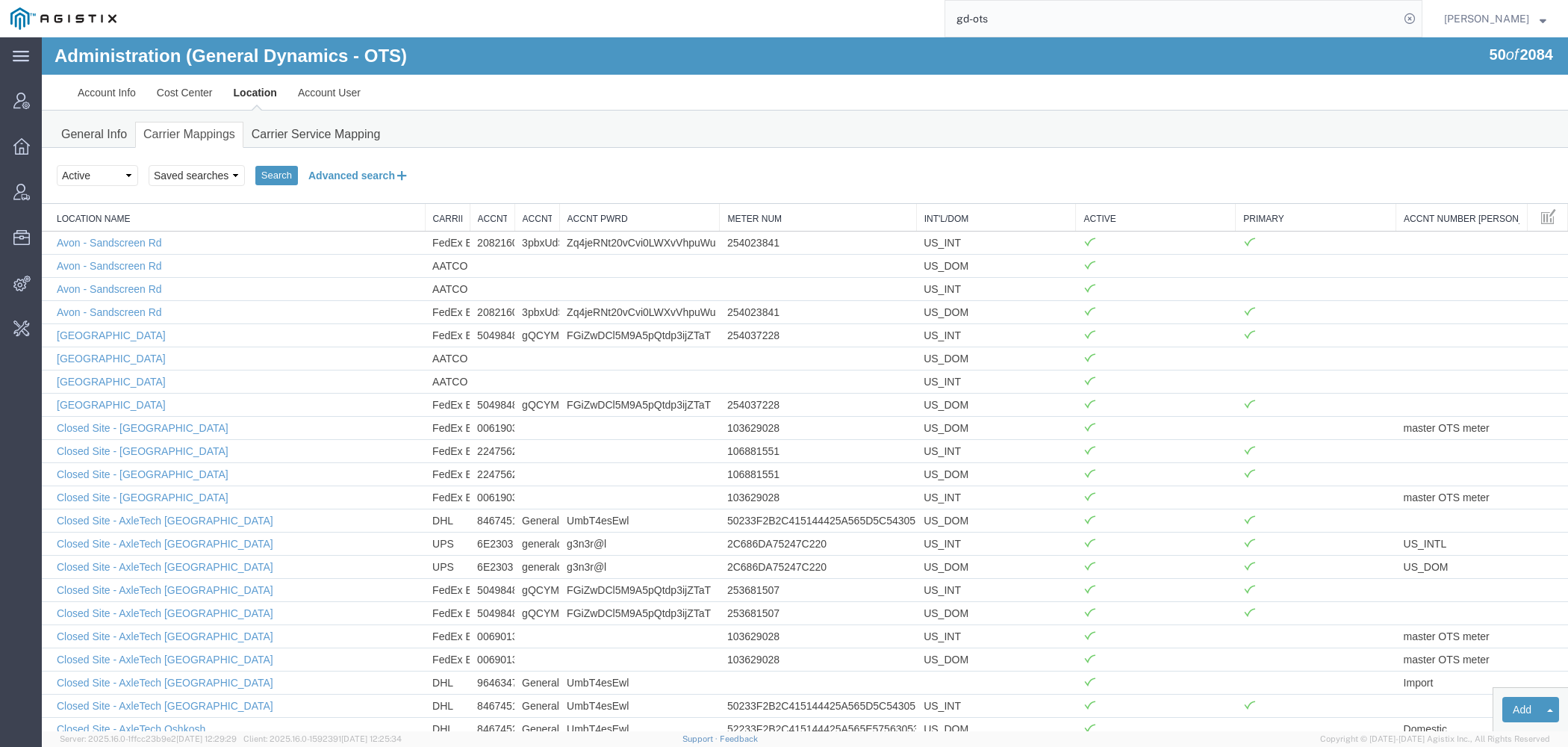
click at [371, 174] on button "Advanced search" at bounding box center [358, 175] width 122 height 26
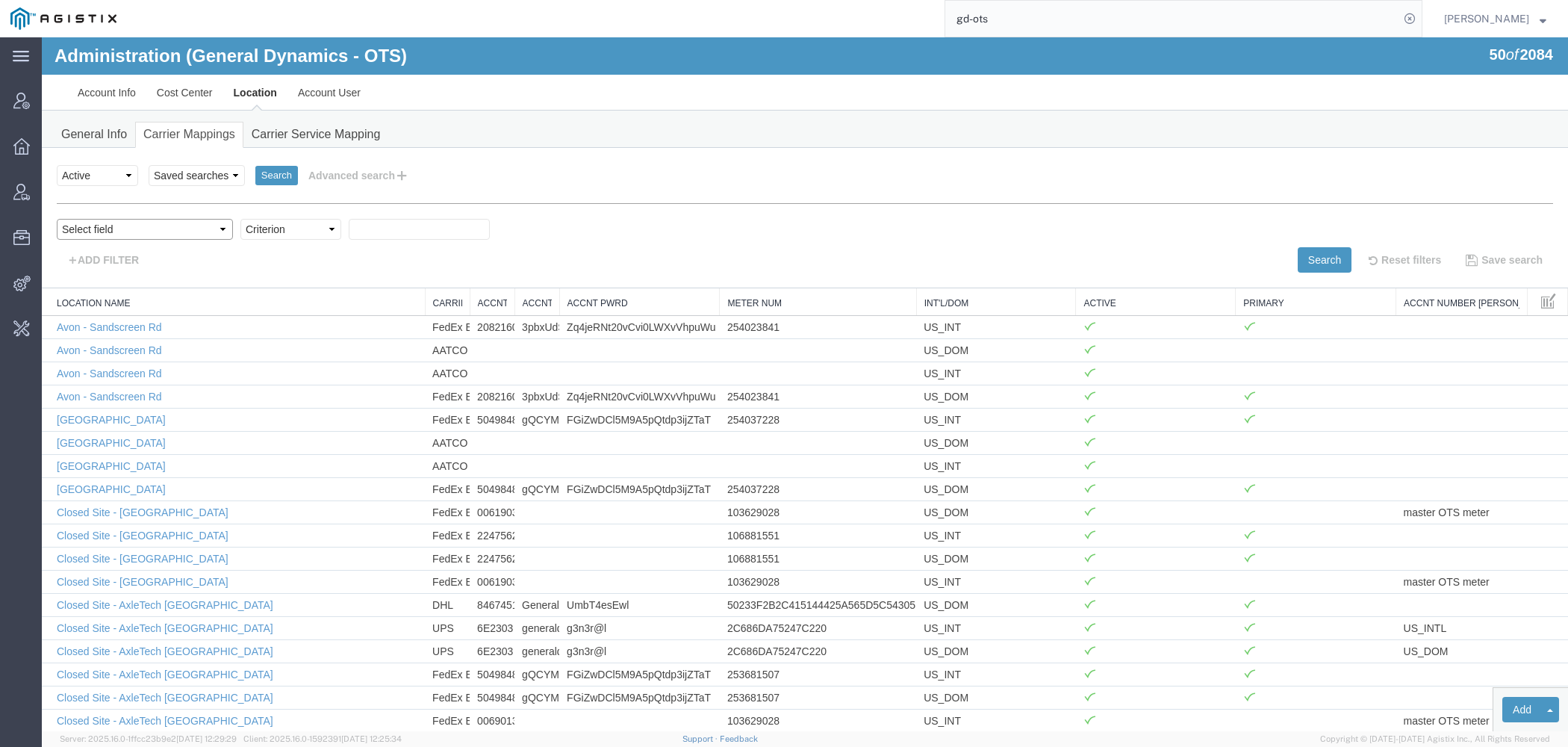
select select "acctNum"
click option "Accnt Num" at bounding box center [42, 37] width 0 height 0
select select "contains"
click option "contains" at bounding box center [42, 37] width 0 height 0
paste input "175396"
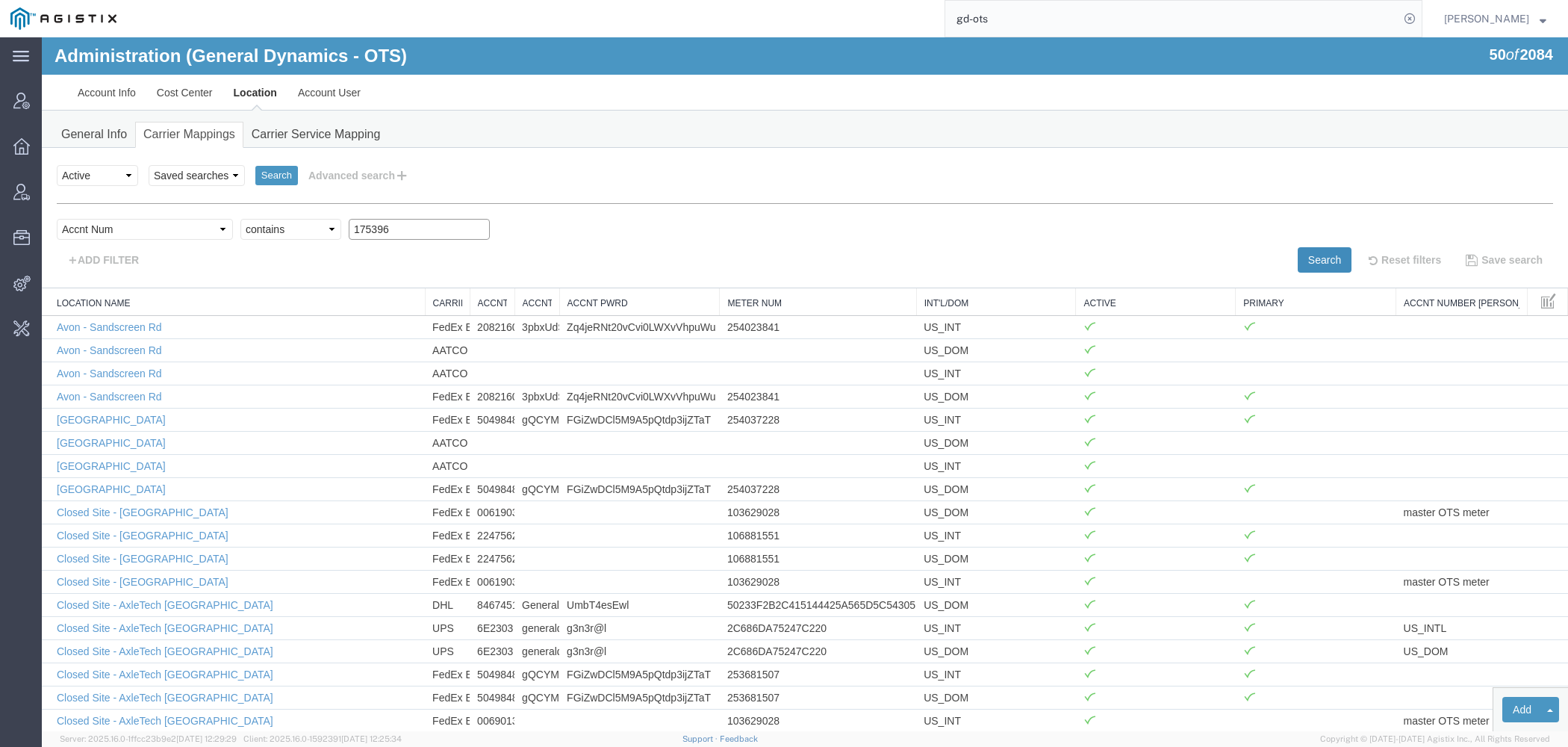
type input "175396"
click at [1327, 256] on button "Search" at bounding box center [1325, 260] width 54 height 26
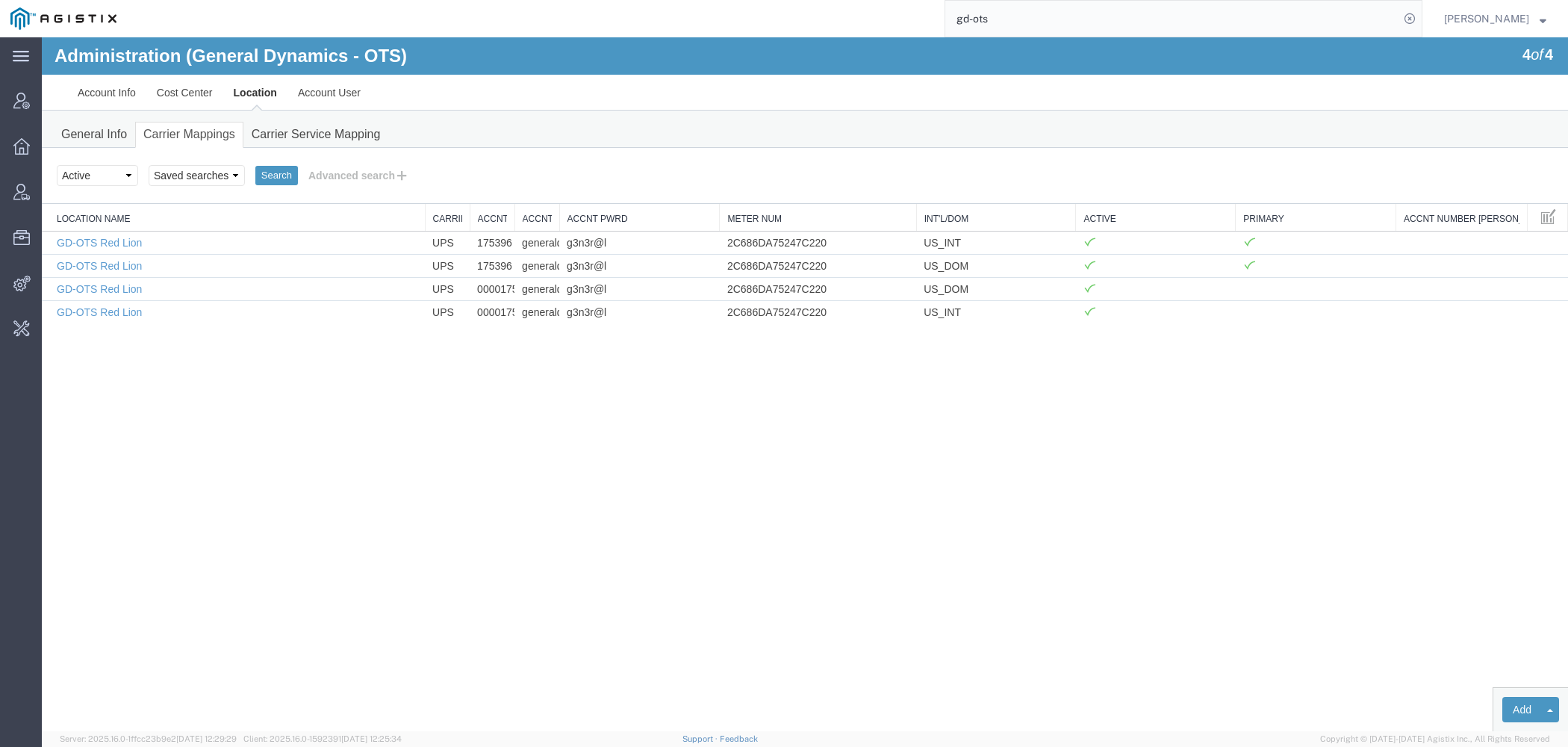
click at [422, 214] on th "Location Name" at bounding box center [233, 218] width 383 height 28
drag, startPoint x: 425, startPoint y: 216, endPoint x: 250, endPoint y: 212, distance: 175.0
click at [248, 213] on div "Location Name Carrier Name Accnt Num Accnt Username Accnt Pwrd Meter Num Int'l/…" at bounding box center [805, 264] width 1526 height 119
drag, startPoint x: 472, startPoint y: 210, endPoint x: 376, endPoint y: 210, distance: 96.0
click at [376, 210] on div "Location Name Carrier Name Accnt Num Accnt Username Accnt Pwrd Meter Num Int'l/…" at bounding box center [805, 264] width 1526 height 119
